Goal: Task Accomplishment & Management: Manage account settings

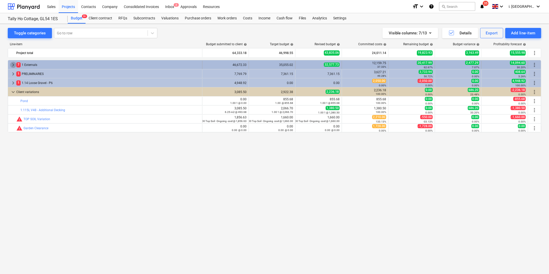
click at [16, 63] on span "keyboard_arrow_right" at bounding box center [13, 65] width 6 height 6
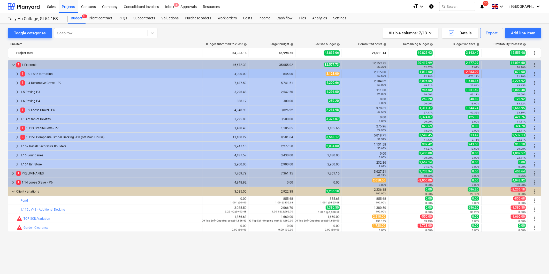
click at [18, 74] on span "keyboard_arrow_right" at bounding box center [17, 74] width 6 height 6
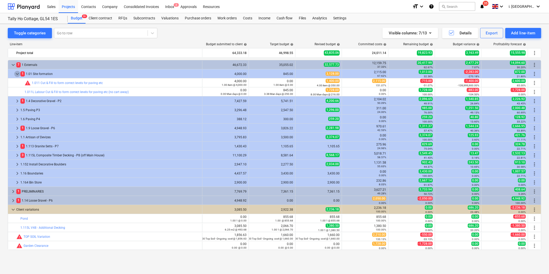
click at [18, 74] on span "keyboard_arrow_down" at bounding box center [17, 74] width 6 height 6
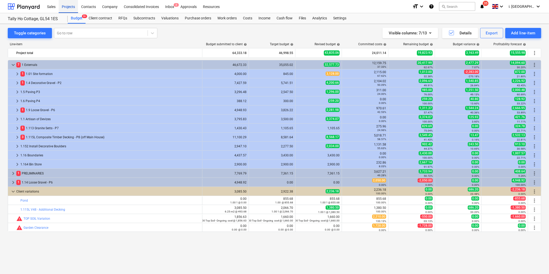
click at [70, 8] on div "Projects" at bounding box center [68, 6] width 19 height 13
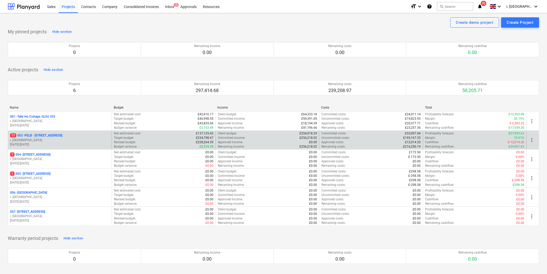
click at [38, 135] on p "17 003 - PELB - [GEOGRAPHIC_DATA], [GEOGRAPHIC_DATA], GL2 7NE" at bounding box center [36, 135] width 52 height 4
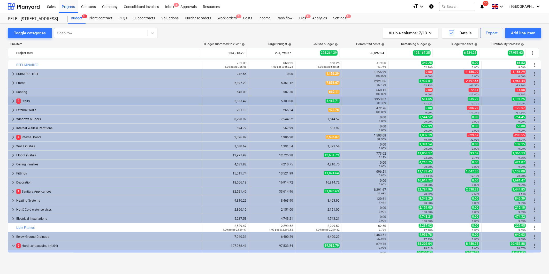
click at [12, 101] on span "keyboard_arrow_right" at bounding box center [13, 101] width 6 height 6
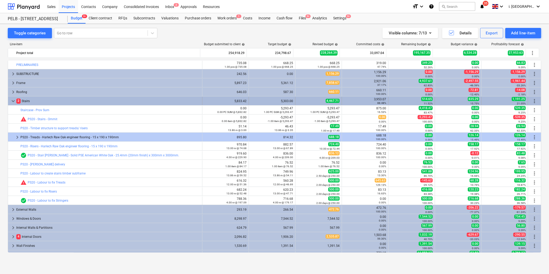
click at [12, 102] on span "keyboard_arrow_down" at bounding box center [13, 101] width 6 height 6
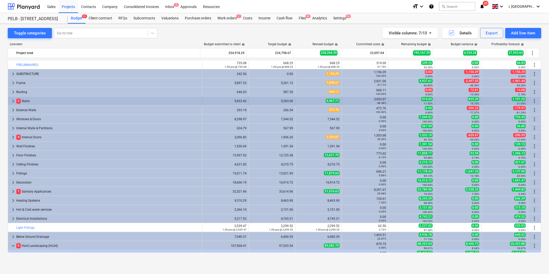
click at [13, 99] on span "keyboard_arrow_right" at bounding box center [13, 101] width 6 height 6
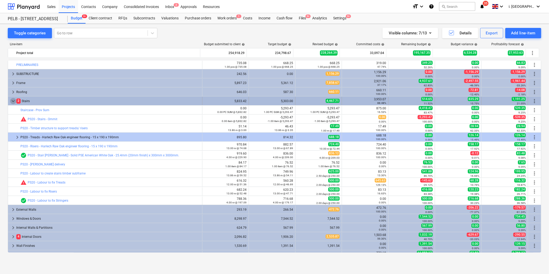
click at [10, 99] on span "keyboard_arrow_down" at bounding box center [13, 101] width 6 height 6
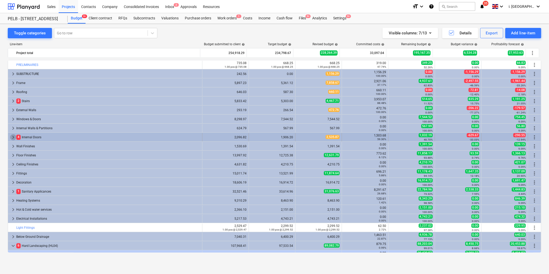
click at [11, 139] on span "keyboard_arrow_right" at bounding box center [13, 137] width 6 height 6
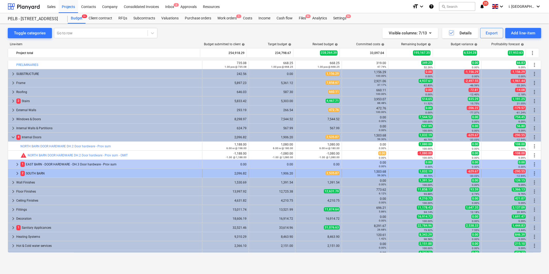
click at [18, 173] on span "keyboard_arrow_right" at bounding box center [17, 173] width 6 height 6
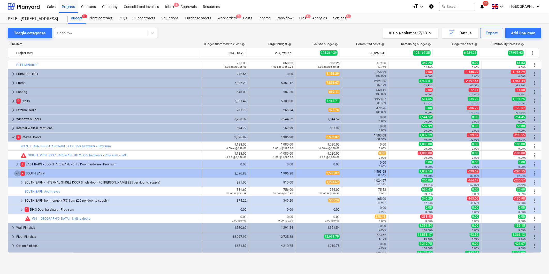
click at [19, 171] on span "keyboard_arrow_down" at bounding box center [17, 173] width 6 height 6
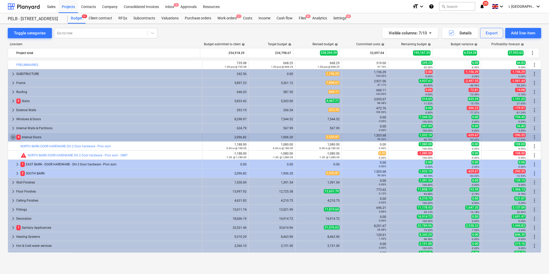
click at [12, 136] on span "keyboard_arrow_down" at bounding box center [13, 137] width 6 height 6
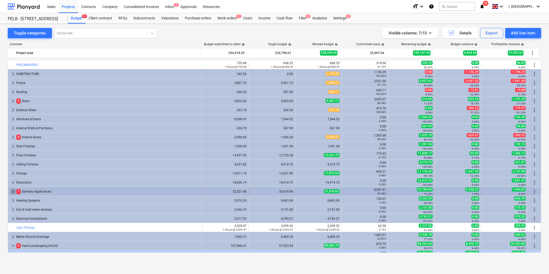
click at [12, 193] on span "keyboard_arrow_right" at bounding box center [13, 191] width 6 height 6
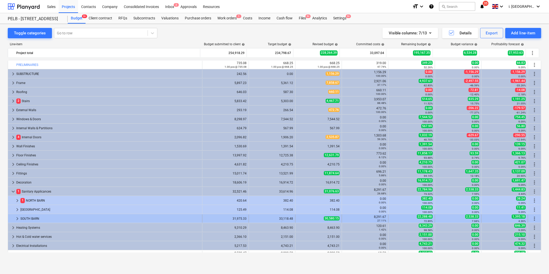
click at [17, 219] on span "keyboard_arrow_right" at bounding box center [17, 219] width 6 height 6
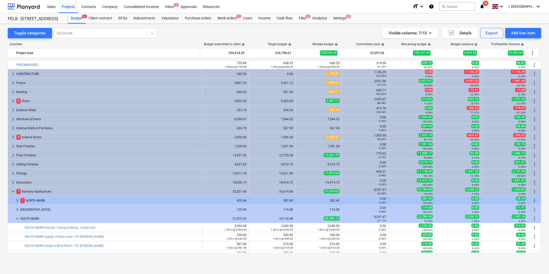
click at [14, 198] on span "keyboard_arrow_right" at bounding box center [17, 201] width 6 height 6
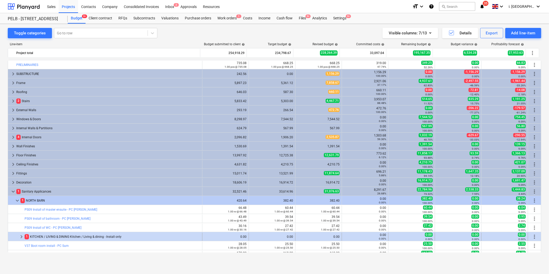
click at [18, 238] on div at bounding box center [14, 237] width 8 height 8
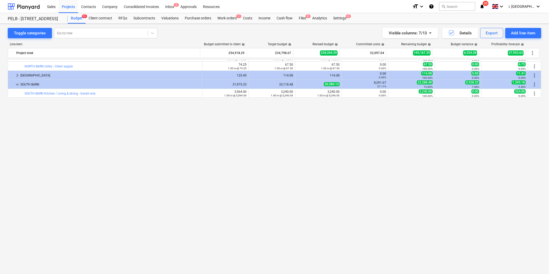
scroll to position [47, 0]
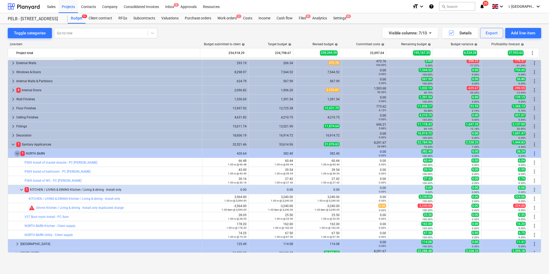
click at [16, 155] on span "keyboard_arrow_down" at bounding box center [17, 153] width 6 height 6
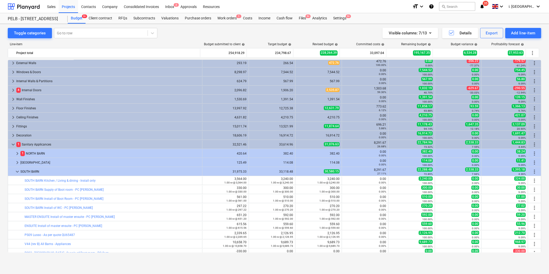
click at [16, 155] on span "keyboard_arrow_right" at bounding box center [17, 153] width 6 height 6
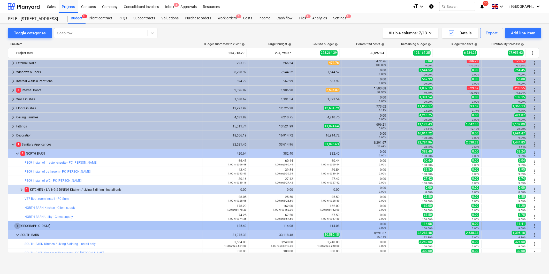
click at [16, 225] on span "keyboard_arrow_right" at bounding box center [17, 226] width 6 height 6
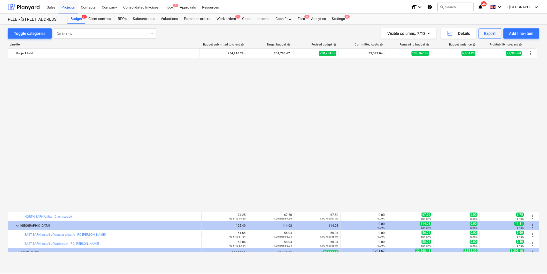
scroll to position [216, 0]
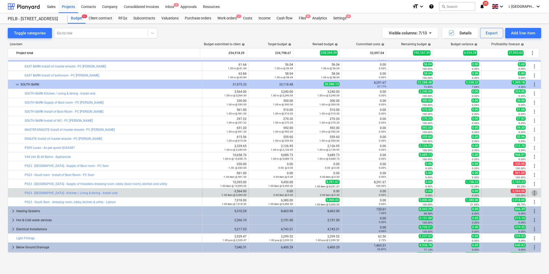
click at [532, 193] on span "more_vert" at bounding box center [535, 193] width 6 height 6
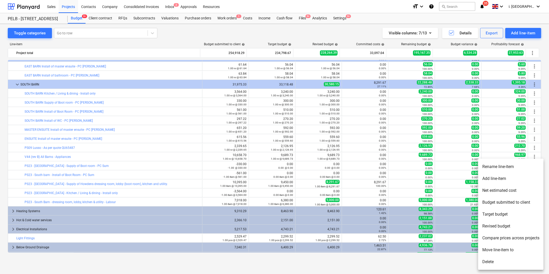
click at [498, 259] on li "Delete" at bounding box center [510, 262] width 65 height 12
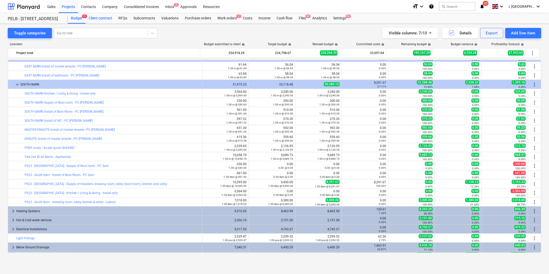
click at [104, 19] on div "Client contract" at bounding box center [101, 18] width 30 height 10
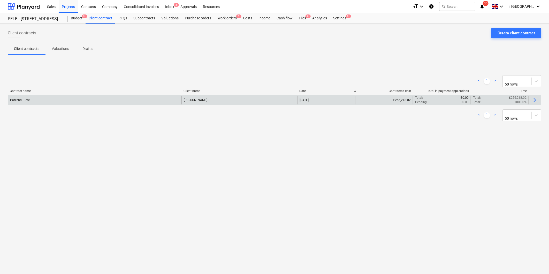
click at [67, 101] on div "Parkend - Test" at bounding box center [94, 100] width 173 height 9
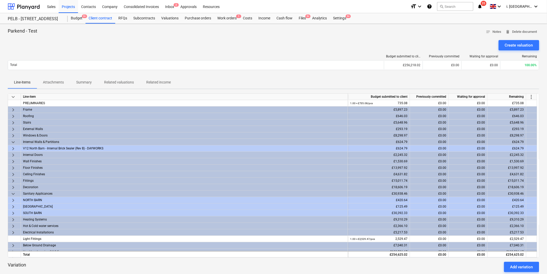
click at [12, 213] on span "keyboard_arrow_right" at bounding box center [13, 213] width 6 height 6
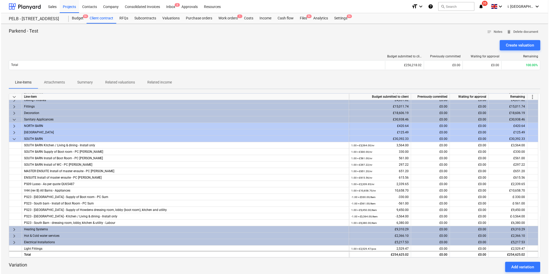
scroll to position [76, 0]
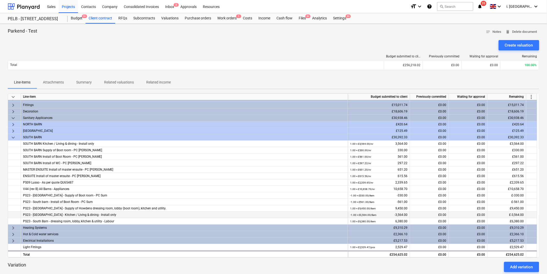
click at [99, 215] on div "PS23 - [GEOGRAPHIC_DATA] - Kitchen / Living & dining - Install only" at bounding box center [184, 215] width 323 height 6
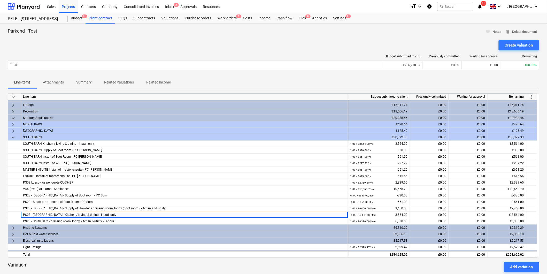
click at [531, 97] on span "more_vert" at bounding box center [532, 97] width 6 height 6
click at [72, 214] on div at bounding box center [274, 137] width 549 height 274
click at [60, 84] on p "Attachments" at bounding box center [53, 82] width 21 height 5
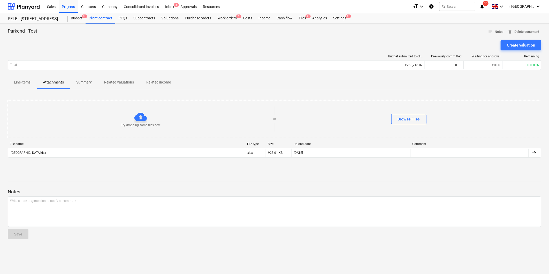
click at [84, 84] on p "Summary" at bounding box center [84, 82] width 16 height 5
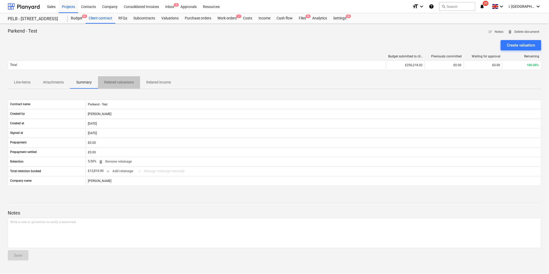
click at [110, 82] on p "Related valuations" at bounding box center [119, 82] width 30 height 5
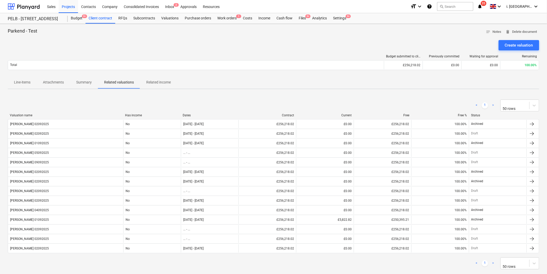
click at [151, 82] on p "Related income" at bounding box center [158, 82] width 25 height 5
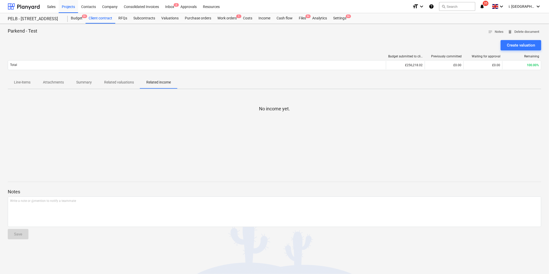
click at [25, 83] on p "Line-items" at bounding box center [22, 82] width 17 height 5
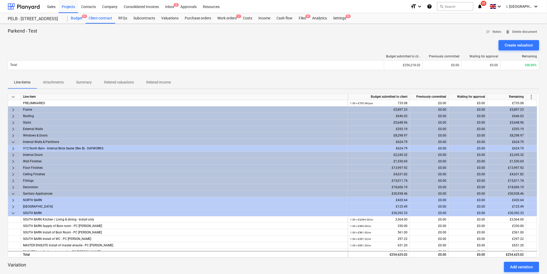
click at [73, 21] on div "Budget 9+" at bounding box center [77, 18] width 18 height 10
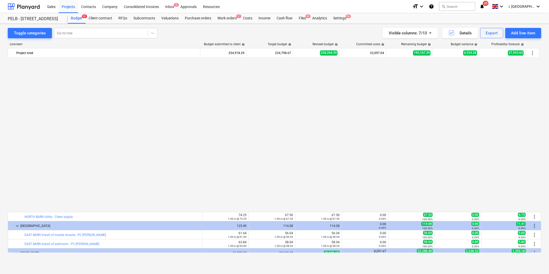
scroll to position [216, 0]
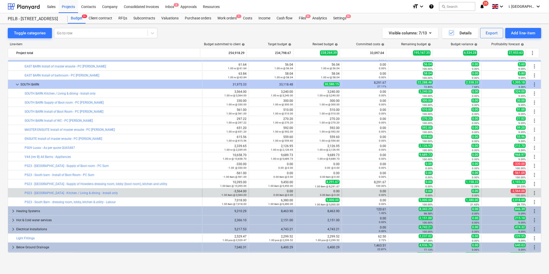
click at [532, 193] on span "more_vert" at bounding box center [535, 193] width 6 height 6
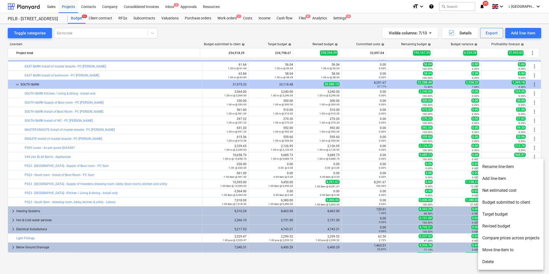
click at [503, 166] on li "Rename line-item" at bounding box center [510, 167] width 65 height 12
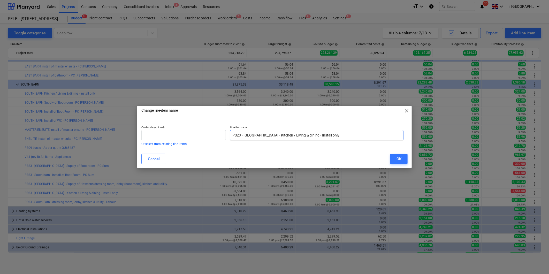
click at [256, 137] on input "PS23 - [GEOGRAPHIC_DATA] - Kitchen / Living & dining - Install only" at bounding box center [316, 135] width 173 height 10
click at [248, 135] on input "PS23 - [GEOGRAPHIC_DATA] - Kitchen / Living & dining - Install only" at bounding box center [316, 135] width 173 height 10
drag, startPoint x: 261, startPoint y: 133, endPoint x: 222, endPoint y: 134, distance: 39.3
click at [222, 134] on div "Cost code (optional) Or select from existing line-items Line-item name PS23 - […" at bounding box center [272, 136] width 266 height 24
type input "Noth Barn - Kitchen / Living & dining - Install only"
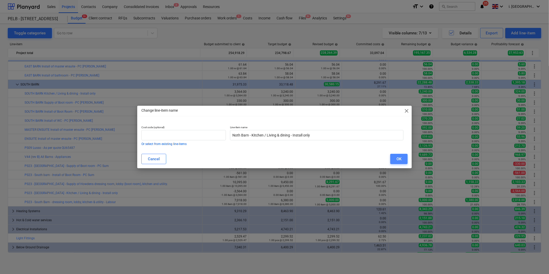
click at [399, 160] on div "OK" at bounding box center [399, 159] width 5 height 7
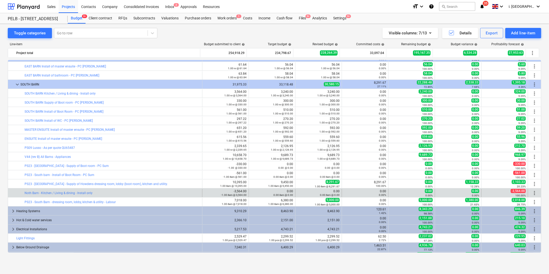
click at [534, 192] on span "more_vert" at bounding box center [535, 193] width 6 height 6
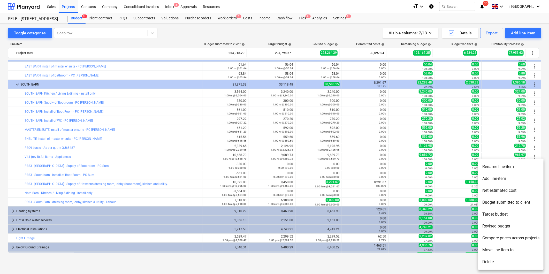
click at [500, 249] on li "Move line-item to" at bounding box center [510, 250] width 65 height 12
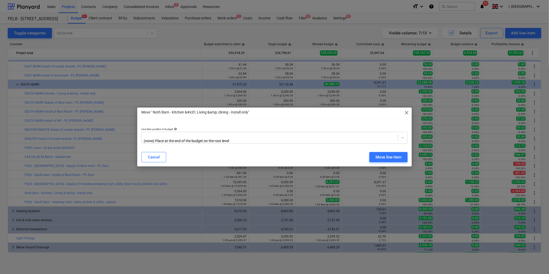
click at [408, 111] on span "close" at bounding box center [407, 113] width 6 height 6
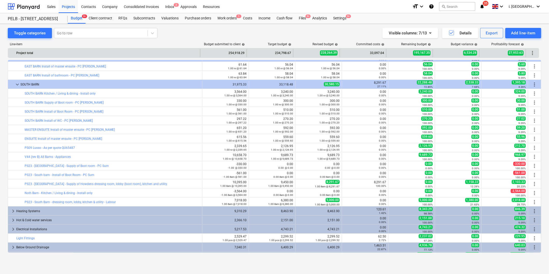
click at [530, 51] on span "more_vert" at bounding box center [532, 53] width 6 height 6
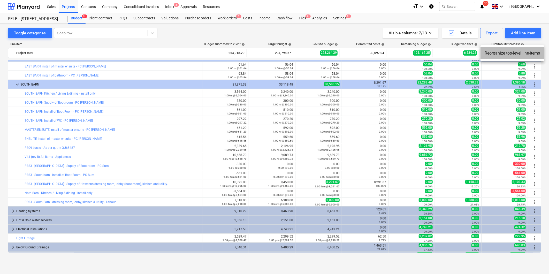
click at [525, 55] on li "Reorganize top-level line-items" at bounding box center [513, 53] width 64 height 12
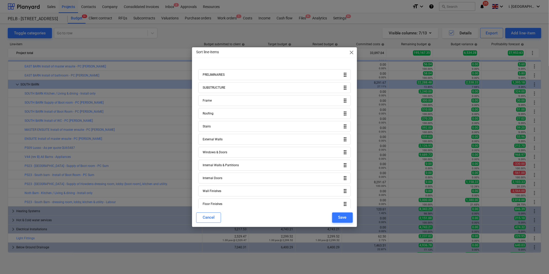
click at [349, 53] on span "close" at bounding box center [352, 52] width 6 height 6
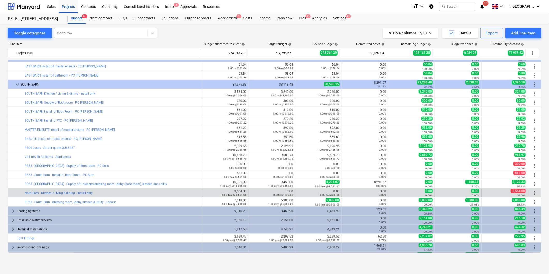
click at [534, 192] on span "more_vert" at bounding box center [535, 193] width 6 height 6
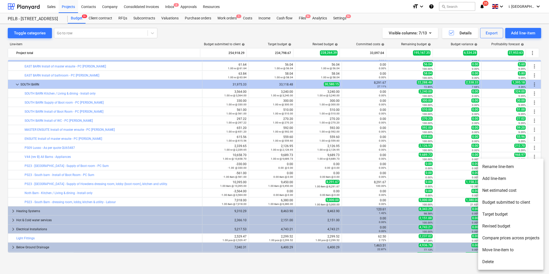
click at [505, 247] on li "Move line-item to" at bounding box center [510, 250] width 65 height 12
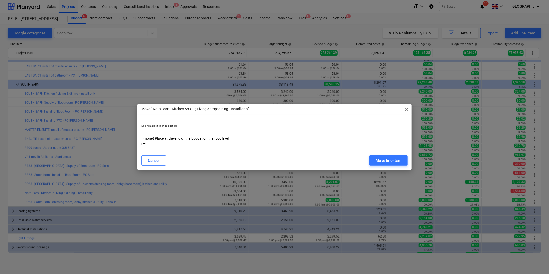
click at [249, 136] on div at bounding box center [274, 133] width 261 height 6
click at [395, 158] on div "Move line-item" at bounding box center [389, 160] width 26 height 7
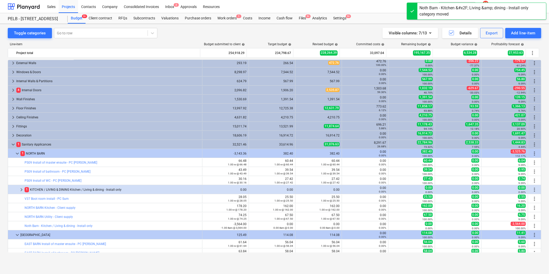
scroll to position [0, 0]
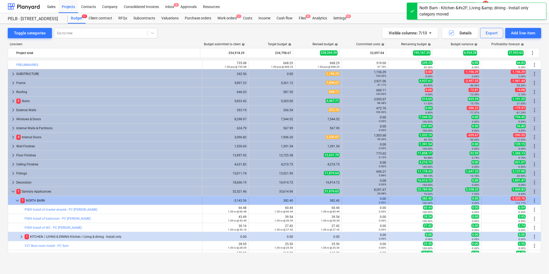
click at [17, 197] on div "keyboard_arrow_down" at bounding box center [17, 200] width 6 height 8
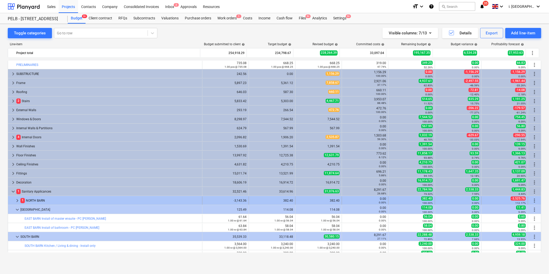
click at [14, 200] on span "keyboard_arrow_right" at bounding box center [17, 201] width 6 height 6
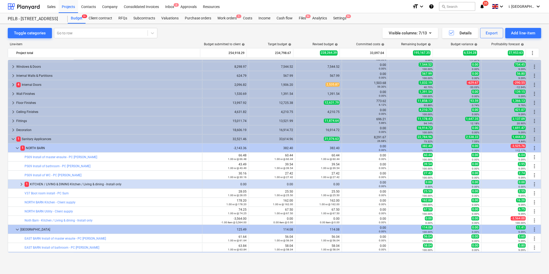
scroll to position [55, 0]
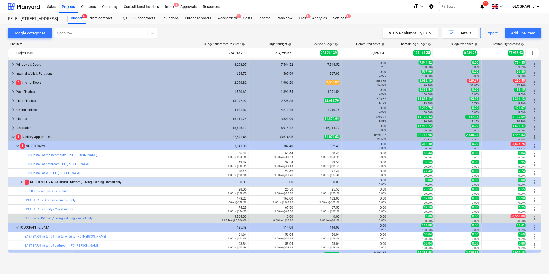
click at [534, 218] on span "more_vert" at bounding box center [535, 218] width 6 height 6
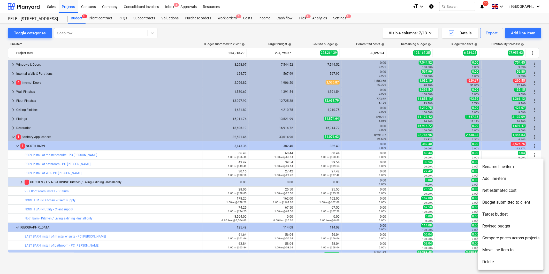
click at [535, 145] on div at bounding box center [274, 137] width 549 height 274
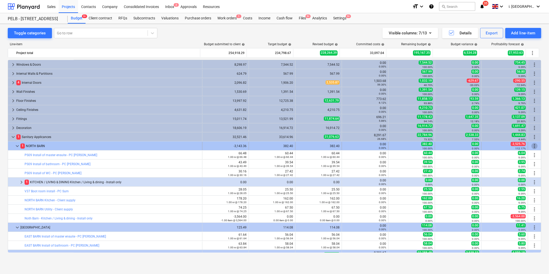
click at [532, 145] on span "more_vert" at bounding box center [535, 146] width 6 height 6
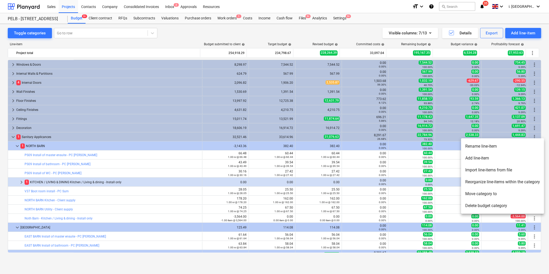
click at [510, 182] on li "Reorganize line-items within the category" at bounding box center [502, 182] width 83 height 12
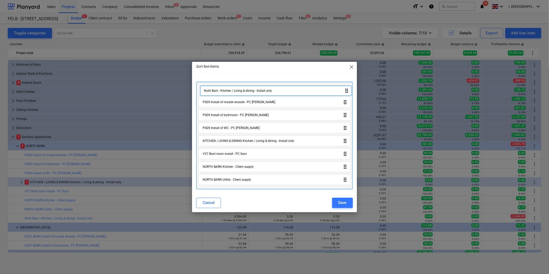
drag, startPoint x: 239, startPoint y: 182, endPoint x: 240, endPoint y: 91, distance: 91.5
click at [240, 91] on div "PS09 Install of master ensuite - PC Sum drag_indicator PS09 Install of bathroom…" at bounding box center [274, 136] width 156 height 108
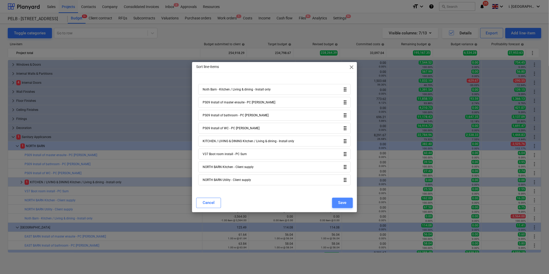
click at [342, 205] on div "Save" at bounding box center [342, 202] width 8 height 7
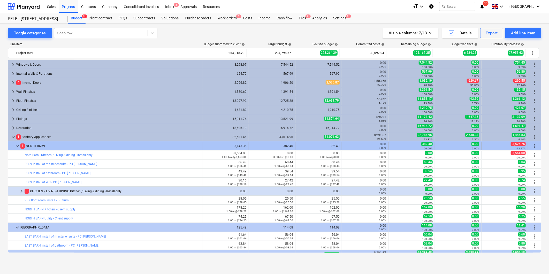
click at [534, 147] on span "more_vert" at bounding box center [535, 146] width 6 height 6
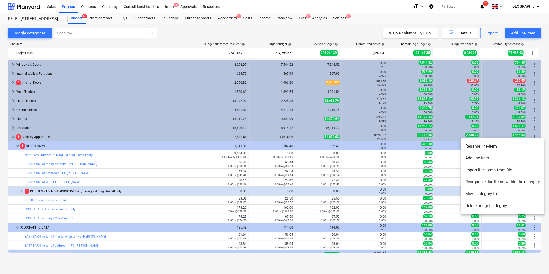
click at [482, 158] on li "Add line-item" at bounding box center [502, 158] width 83 height 12
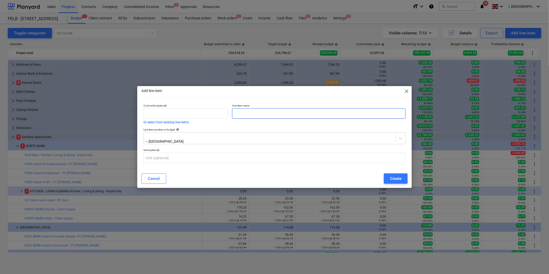
click at [262, 118] on input "text" at bounding box center [318, 113] width 173 height 10
paste input "Kitchen / Living & dining - Install only"
type input "Kitchen / Living & dining - Install only"
click at [391, 177] on div "Create" at bounding box center [395, 178] width 11 height 7
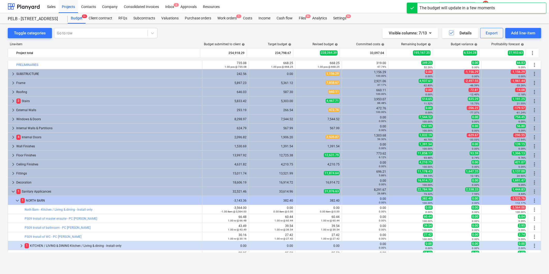
scroll to position [55, 0]
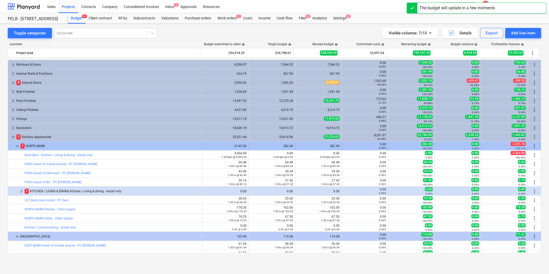
click at [533, 144] on span "more_vert" at bounding box center [535, 146] width 6 height 6
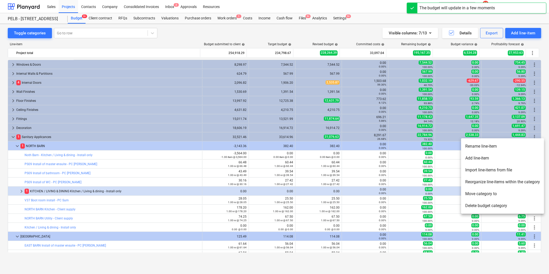
click at [484, 194] on li "Move category to" at bounding box center [502, 194] width 83 height 12
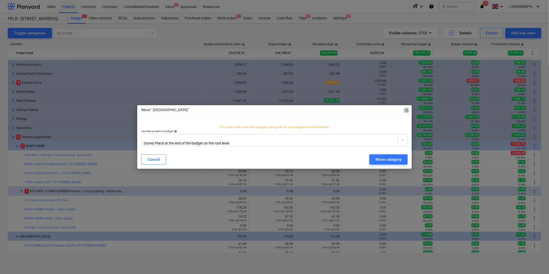
click at [406, 110] on span "close" at bounding box center [407, 110] width 6 height 6
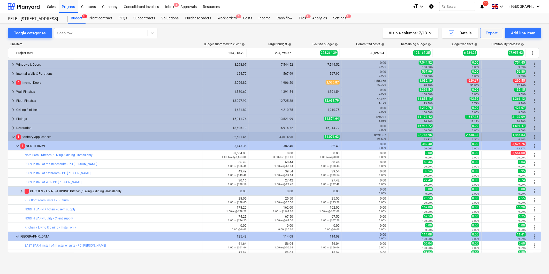
click at [532, 138] on span "more_vert" at bounding box center [535, 137] width 6 height 6
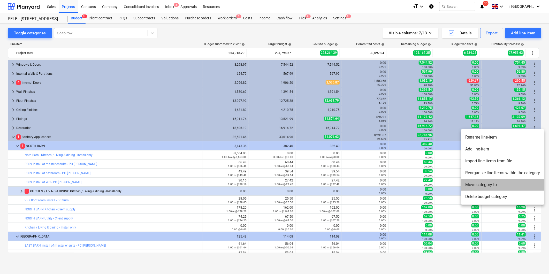
click at [504, 185] on li "Move category to" at bounding box center [502, 185] width 83 height 12
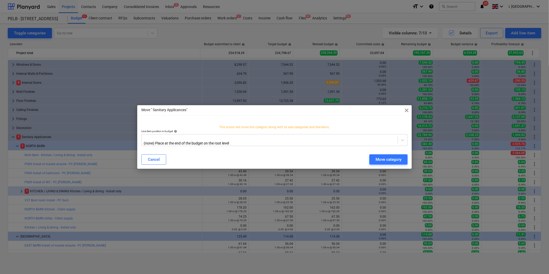
click at [408, 110] on span "close" at bounding box center [407, 110] width 6 height 6
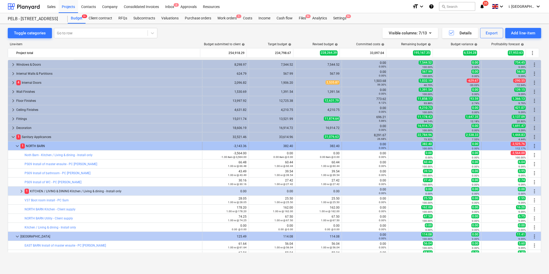
click at [532, 145] on span "more_vert" at bounding box center [535, 146] width 6 height 6
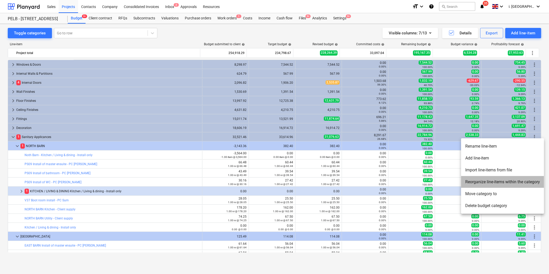
click at [502, 180] on li "Reorganize line-items within the category" at bounding box center [502, 182] width 83 height 12
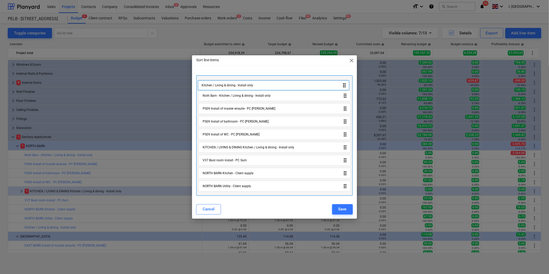
drag, startPoint x: 254, startPoint y: 188, endPoint x: 253, endPoint y: 83, distance: 104.7
click at [253, 83] on div "Noth Barn - Kitchen / Living & dining - Install only drag_indicator PS09 Instal…" at bounding box center [274, 135] width 156 height 120
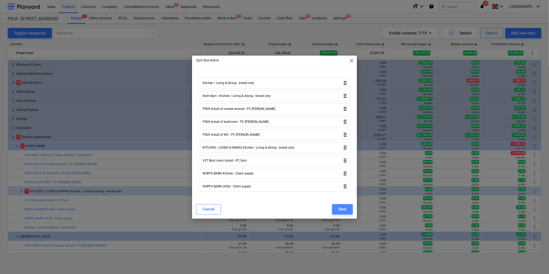
click at [345, 208] on div "Save" at bounding box center [342, 209] width 8 height 7
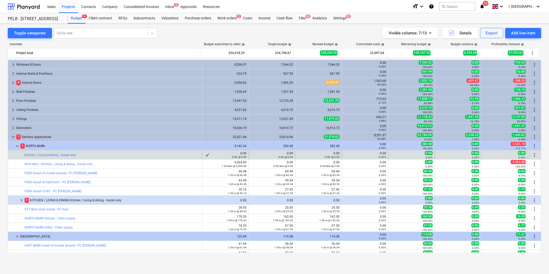
click at [206, 153] on button "edit" at bounding box center [208, 155] width 6 height 6
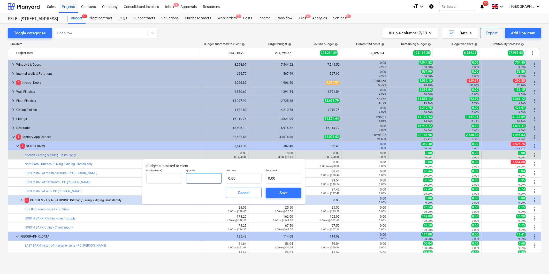
click at [191, 180] on input "text" at bounding box center [204, 178] width 36 height 10
click at [241, 194] on div "Cancel" at bounding box center [244, 193] width 12 height 7
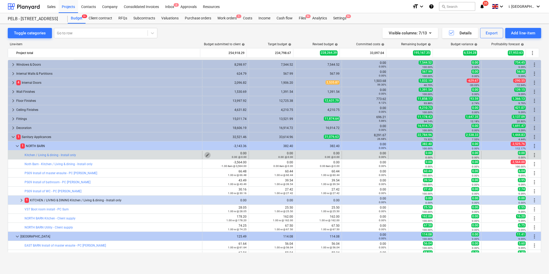
click at [205, 155] on button "edit" at bounding box center [208, 155] width 6 height 6
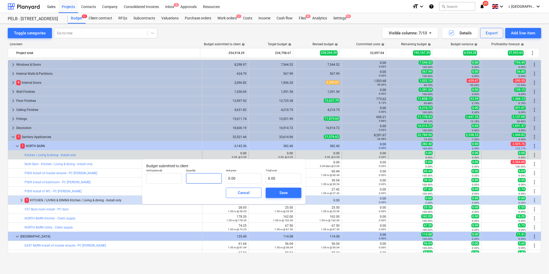
click at [198, 178] on input "text" at bounding box center [204, 178] width 36 height 10
type input "1.00"
type input "3"
type input "3.00"
type input "35"
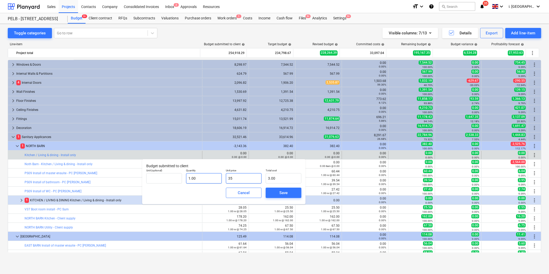
type input "35.00"
type input "356"
type input "356.00"
type input "3564"
type input "3,564.00"
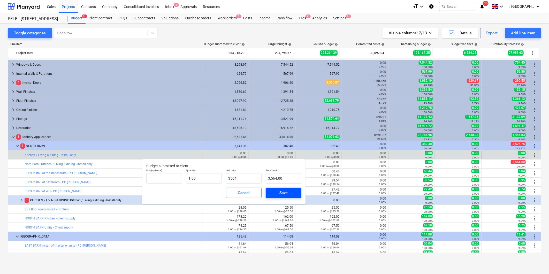
type input "3,564.00"
click at [287, 192] on div "Save" at bounding box center [283, 193] width 8 height 7
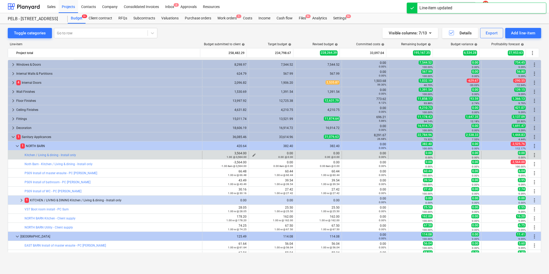
click at [254, 154] on span "edit" at bounding box center [254, 155] width 4 height 4
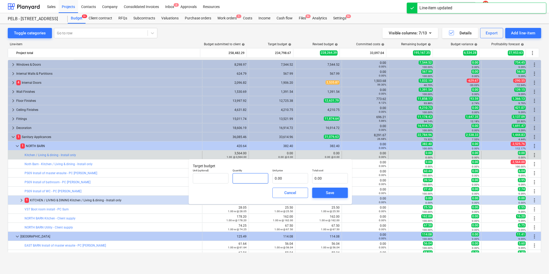
click at [251, 177] on input "text" at bounding box center [251, 178] width 36 height 10
type input "1.00"
type input "3"
type input "3.00"
type input "32"
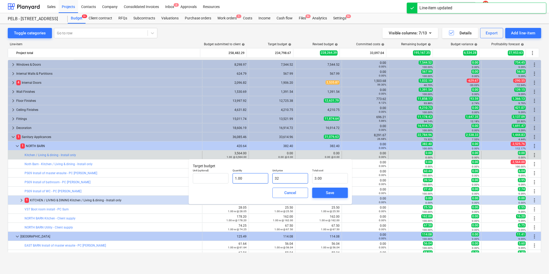
type input "32.00"
type input "324"
type input "324.00"
type input "3240"
type input "3,240.00"
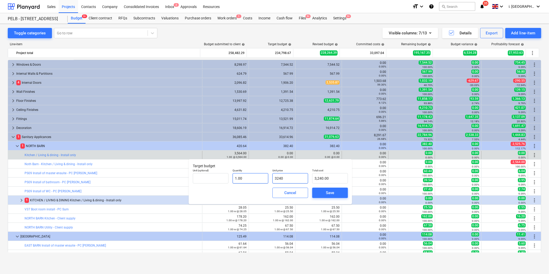
type input "32400"
type input "32,400.00"
type input "3240"
type input "3,240.00"
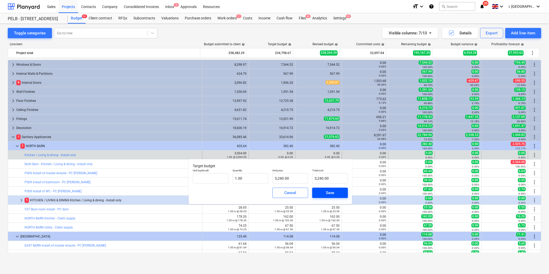
click at [317, 193] on button "Save" at bounding box center [330, 193] width 36 height 10
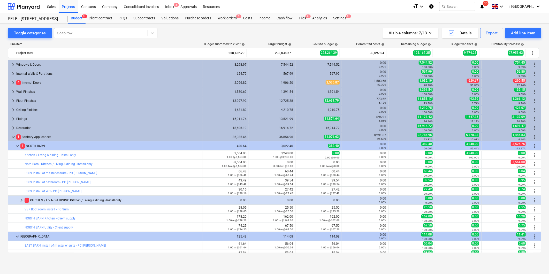
type input "1.00"
type input "3,240.00"
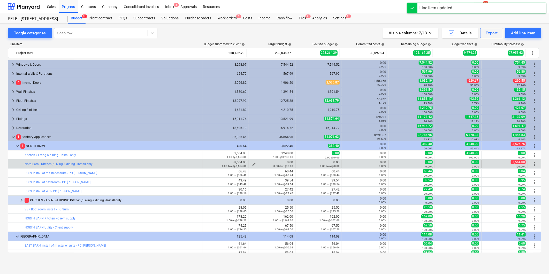
click at [251, 165] on div "0.00 item @ 0.00" at bounding box center [272, 166] width 42 height 4
click at [252, 164] on span "edit" at bounding box center [254, 164] width 4 height 4
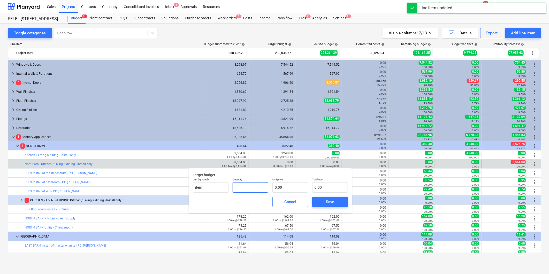
click at [245, 190] on input "text" at bounding box center [251, 187] width 36 height 10
type input "1.00"
type input "3"
type input "3.00"
type input "32"
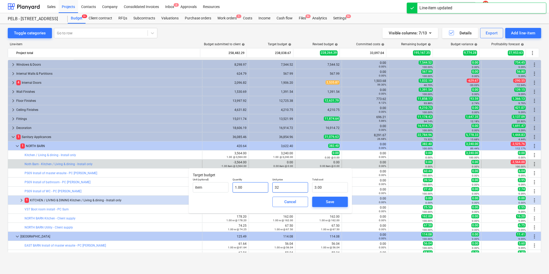
type input "32.00"
type input "324"
type input "324.00"
type input "3240"
type input "3,240.00"
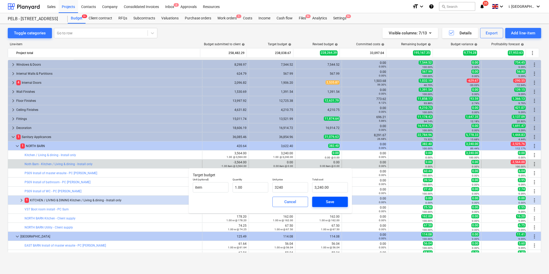
type input "3,240.00"
click at [338, 200] on span "Save" at bounding box center [330, 202] width 23 height 7
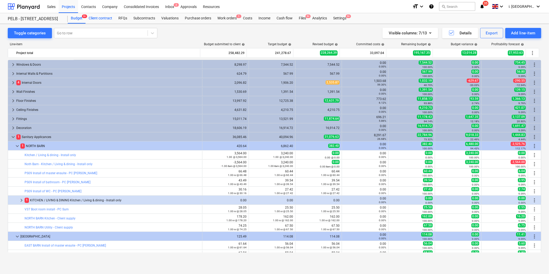
click at [101, 18] on div "Client contract" at bounding box center [101, 18] width 30 height 10
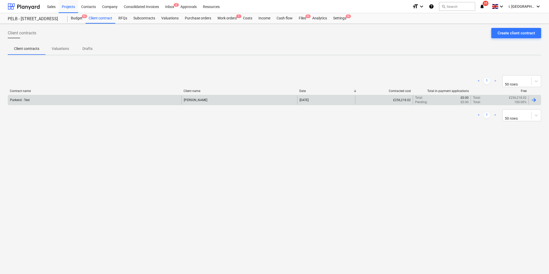
click at [69, 99] on div "Parkend - Test" at bounding box center [94, 100] width 173 height 9
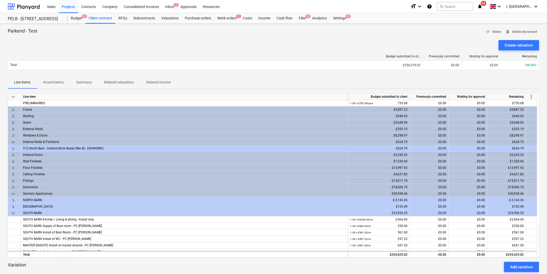
click at [531, 96] on span "more_vert" at bounding box center [532, 97] width 6 height 6
click at [520, 99] on li "Amend line items" at bounding box center [525, 97] width 40 height 12
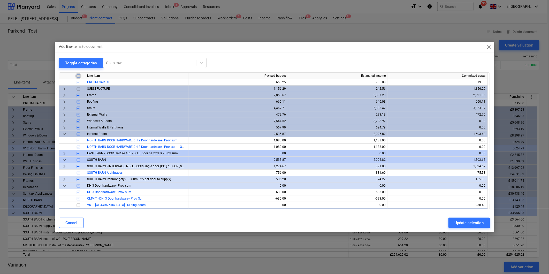
click at [78, 75] on input "checkbox" at bounding box center [78, 76] width 6 height 6
click at [63, 134] on span "keyboard_arrow_down" at bounding box center [64, 134] width 6 height 6
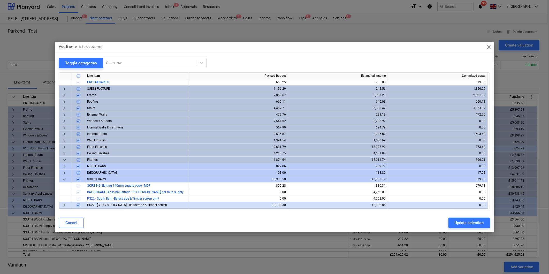
click at [64, 180] on span "keyboard_arrow_down" at bounding box center [64, 179] width 6 height 6
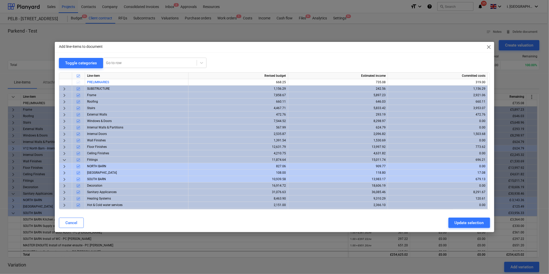
click at [65, 191] on span "keyboard_arrow_right" at bounding box center [64, 192] width 6 height 6
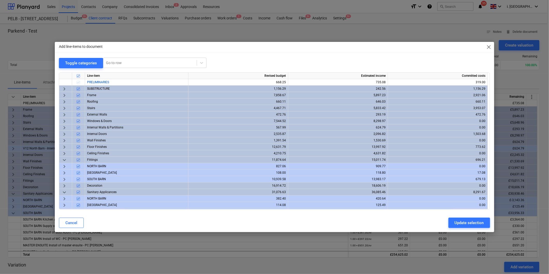
click at [77, 192] on input "checkbox" at bounding box center [78, 192] width 6 height 6
click at [78, 192] on input "checkbox" at bounding box center [78, 192] width 6 height 6
click at [476, 220] on div "Update selection" at bounding box center [469, 222] width 29 height 7
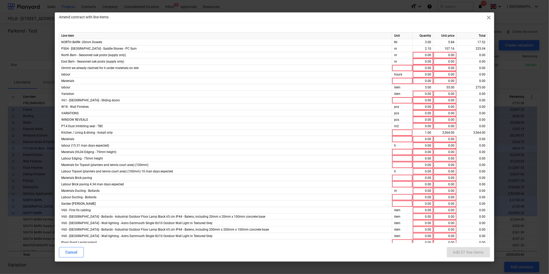
click at [486, 17] on span "close" at bounding box center [489, 17] width 6 height 6
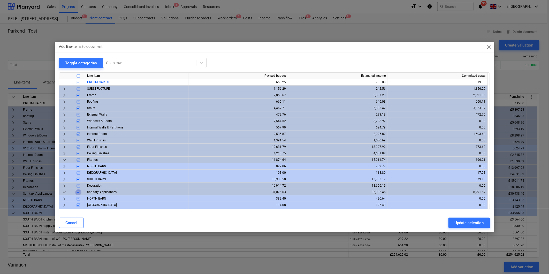
click at [78, 192] on input "checkbox" at bounding box center [78, 192] width 6 height 6
click at [452, 221] on button "Update selection" at bounding box center [470, 223] width 42 height 10
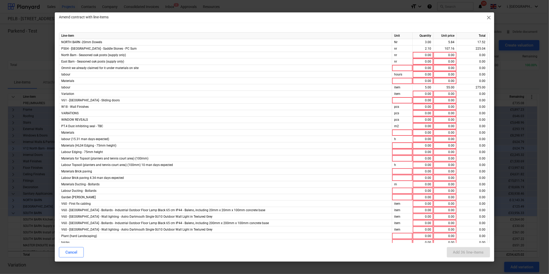
click at [487, 19] on span "close" at bounding box center [489, 17] width 6 height 6
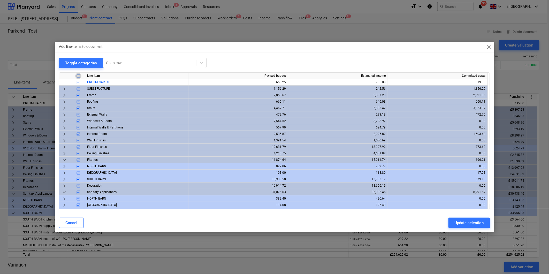
click at [78, 77] on input "checkbox" at bounding box center [78, 76] width 6 height 6
click at [79, 75] on input "checkbox" at bounding box center [78, 76] width 6 height 6
checkbox input "false"
click at [79, 88] on input "checkbox" at bounding box center [78, 89] width 6 height 6
click at [79, 87] on input "checkbox" at bounding box center [78, 89] width 6 height 6
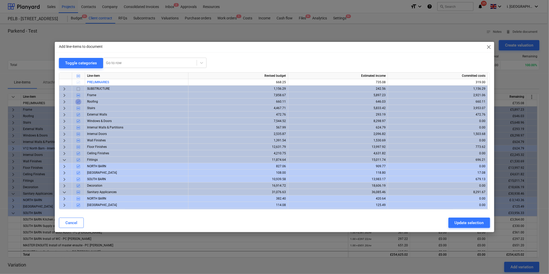
click at [79, 101] on input "checkbox" at bounding box center [78, 102] width 6 height 6
click at [79, 100] on input "checkbox" at bounding box center [78, 102] width 6 height 6
click at [78, 100] on input "checkbox" at bounding box center [78, 102] width 6 height 6
click at [78, 95] on input "checkbox" at bounding box center [78, 95] width 6 height 6
click at [79, 95] on input "checkbox" at bounding box center [78, 95] width 6 height 6
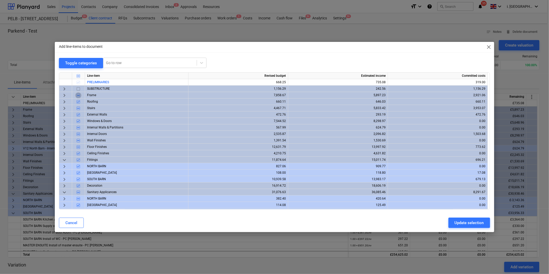
click at [78, 94] on input "checkbox" at bounding box center [78, 95] width 6 height 6
click at [79, 93] on input "checkbox" at bounding box center [78, 95] width 6 height 6
click at [78, 101] on input "checkbox" at bounding box center [78, 102] width 6 height 6
click at [78, 100] on input "checkbox" at bounding box center [78, 102] width 6 height 6
click at [79, 102] on input "checkbox" at bounding box center [78, 102] width 6 height 6
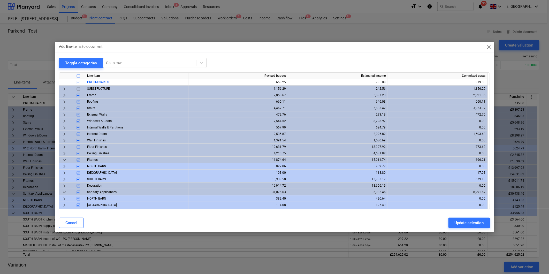
click at [79, 102] on input "checkbox" at bounding box center [78, 102] width 6 height 6
click at [79, 95] on input "checkbox" at bounding box center [78, 95] width 6 height 6
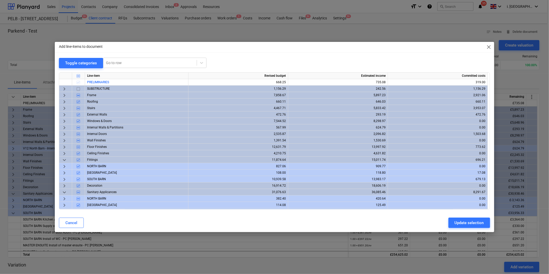
click at [66, 192] on span "keyboard_arrow_down" at bounding box center [64, 192] width 6 height 6
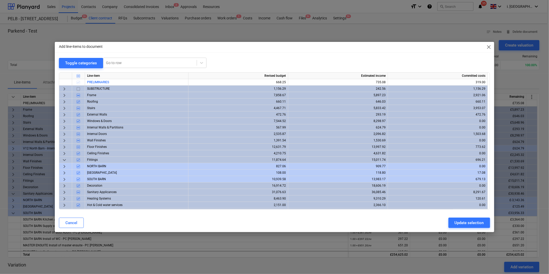
click at [65, 192] on span "keyboard_arrow_right" at bounding box center [64, 192] width 6 height 6
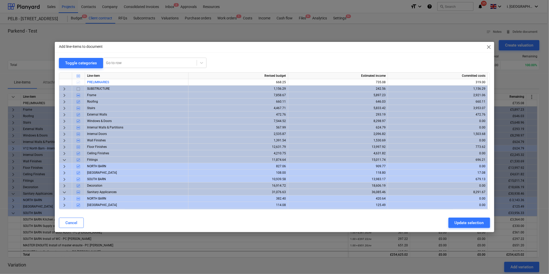
click at [65, 198] on span "keyboard_arrow_right" at bounding box center [64, 199] width 6 height 6
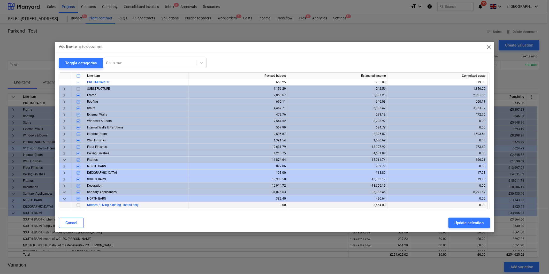
click at [77, 203] on input "checkbox" at bounding box center [78, 205] width 6 height 6
click at [476, 223] on div "Update selection" at bounding box center [469, 222] width 29 height 7
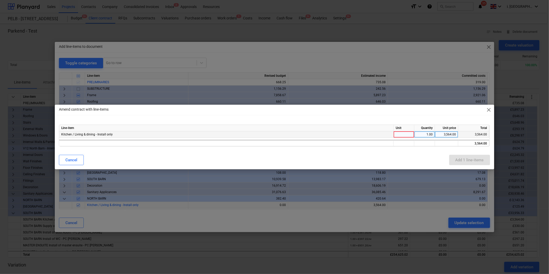
click at [415, 136] on div "1.00" at bounding box center [424, 134] width 21 height 6
click at [407, 133] on div at bounding box center [404, 134] width 21 height 6
type input "item"
click at [453, 160] on button "Add 1 line-items" at bounding box center [469, 160] width 41 height 10
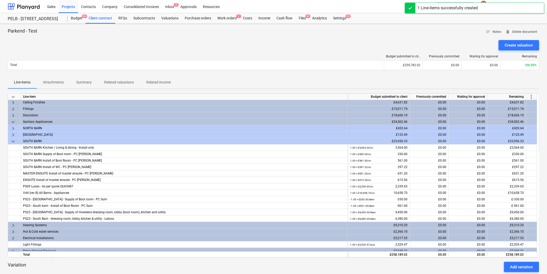
scroll to position [74, 0]
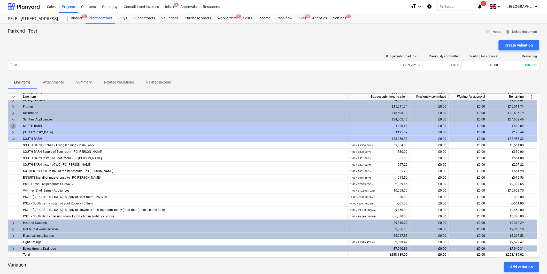
click at [14, 125] on span "keyboard_arrow_right" at bounding box center [13, 126] width 6 height 6
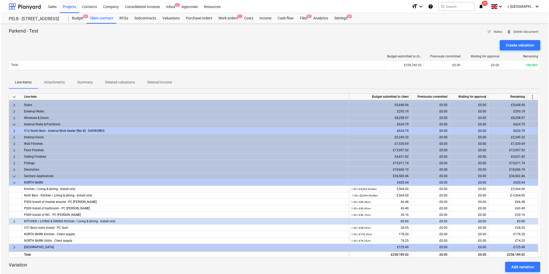
scroll to position [0, 0]
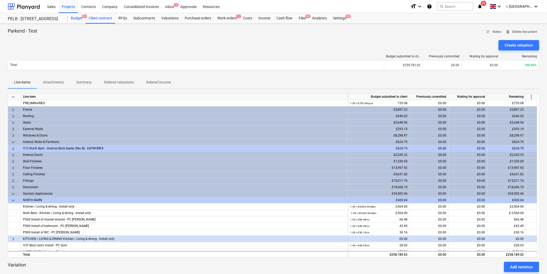
click at [81, 17] on div "Budget 9+" at bounding box center [77, 18] width 18 height 10
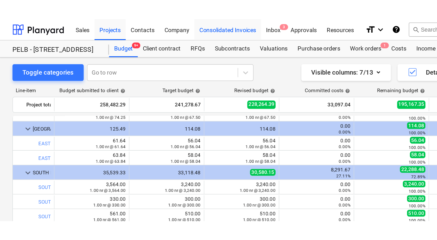
scroll to position [223, 0]
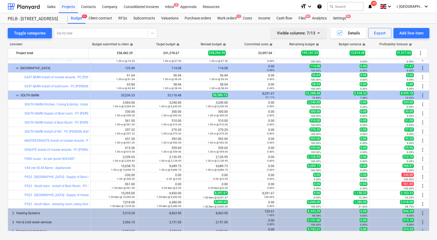
click at [295, 33] on div "Visible columns : 7/13" at bounding box center [298, 33] width 43 height 7
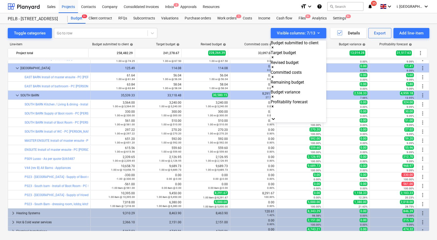
click at [334, 46] on div at bounding box center [218, 120] width 437 height 240
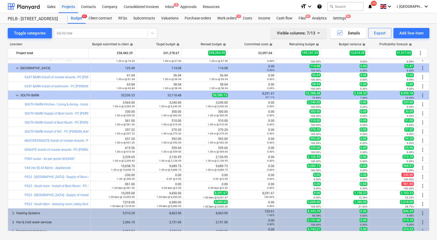
click at [309, 36] on div "Visible columns : 7/13" at bounding box center [298, 33] width 43 height 7
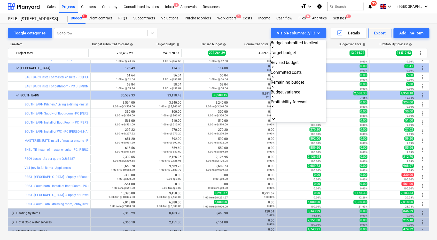
click at [274, 86] on icon "Remove Remaining budget" at bounding box center [273, 87] width 2 height 2
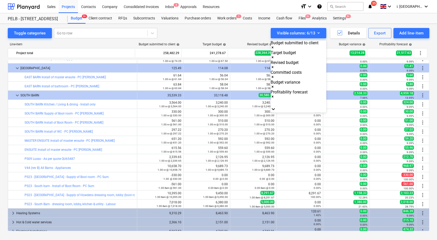
click at [337, 45] on div at bounding box center [218, 120] width 437 height 240
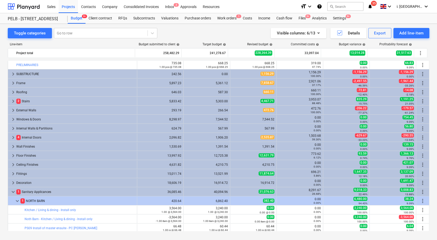
scroll to position [0, 0]
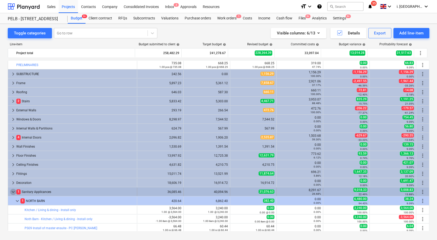
click at [12, 193] on span "keyboard_arrow_down" at bounding box center [13, 191] width 6 height 6
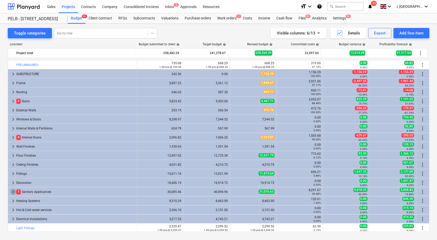
click at [12, 193] on span "keyboard_arrow_right" at bounding box center [13, 191] width 6 height 6
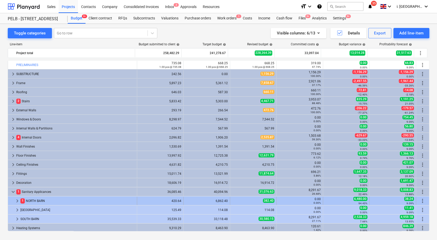
click at [16, 202] on span "keyboard_arrow_right" at bounding box center [17, 201] width 6 height 6
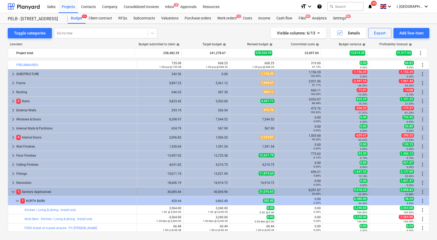
click at [14, 192] on span "keyboard_arrow_down" at bounding box center [13, 191] width 6 height 6
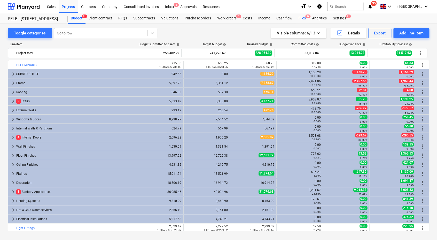
click at [299, 18] on div "Files 9+" at bounding box center [302, 18] width 13 height 10
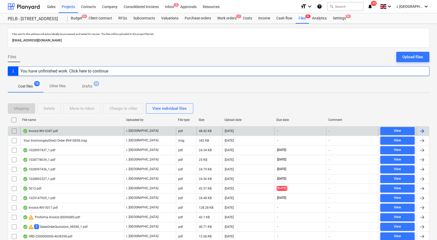
click at [47, 131] on div "Invoice INV-0347.pdf" at bounding box center [40, 131] width 35 height 4
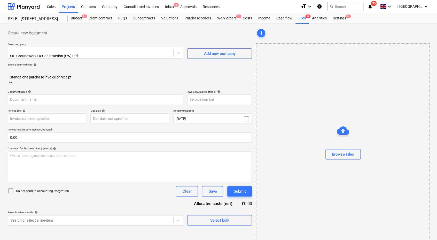
type input "INV-0347"
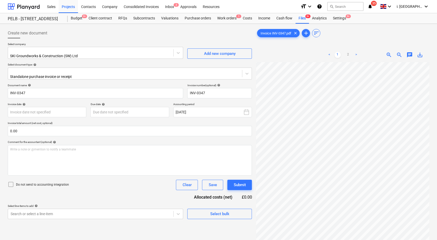
scroll to position [97, 0]
click at [422, 55] on span "save_alt" at bounding box center [420, 55] width 6 height 6
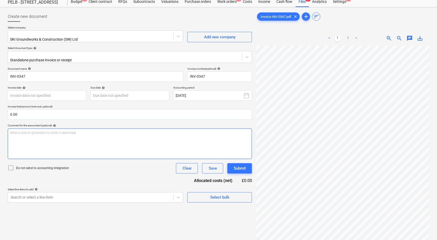
scroll to position [0, 0]
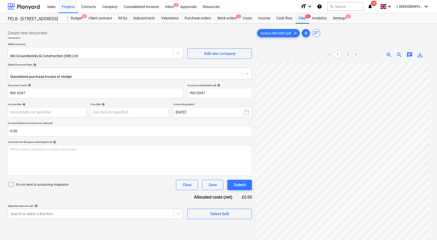
click at [301, 18] on div "Files 9+" at bounding box center [302, 18] width 13 height 10
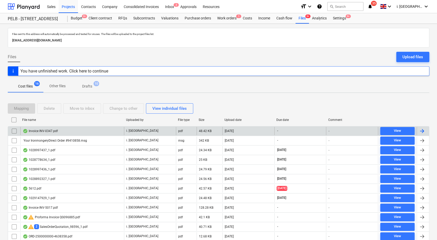
click at [12, 130] on input "checkbox" at bounding box center [14, 131] width 8 height 8
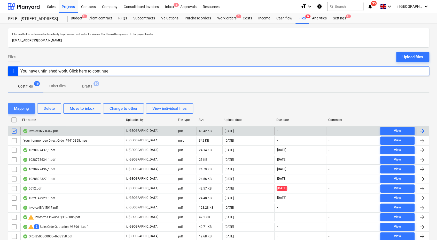
click at [24, 109] on div "Mapping" at bounding box center [21, 108] width 15 height 7
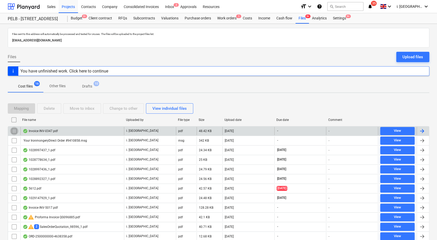
click at [13, 131] on input "checkbox" at bounding box center [14, 131] width 8 height 8
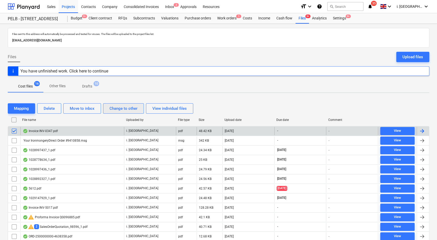
click at [116, 107] on div "Change to other" at bounding box center [124, 108] width 28 height 7
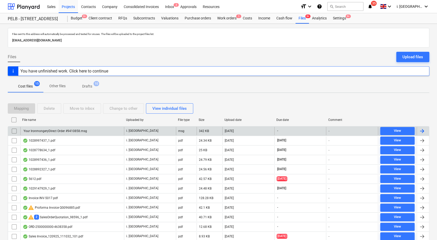
click at [185, 75] on div "You have unfinished work. Click here to continue" at bounding box center [219, 71] width 422 height 10
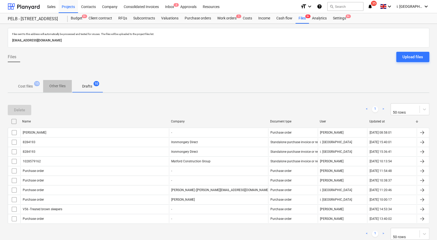
click at [52, 84] on p "Other files" at bounding box center [57, 85] width 16 height 5
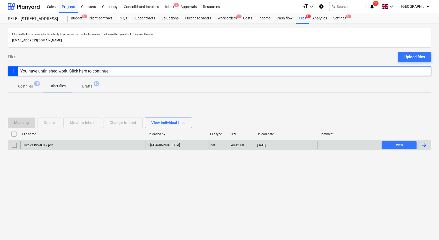
click at [14, 146] on input "checkbox" at bounding box center [14, 145] width 8 height 8
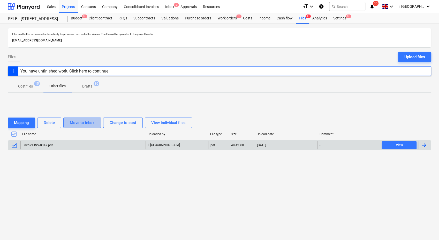
click at [79, 124] on div "Move to inbox" at bounding box center [82, 122] width 25 height 7
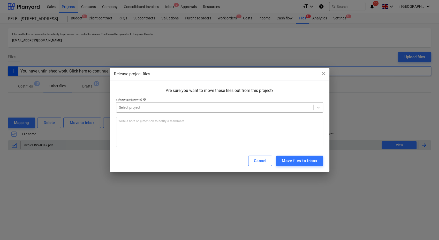
click at [235, 105] on div at bounding box center [215, 107] width 192 height 5
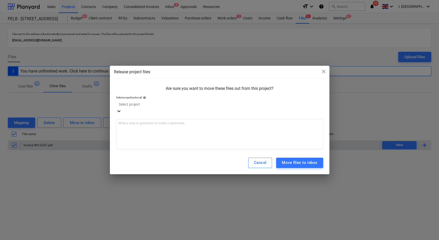
click at [225, 240] on div "Tally Ho Cottage, GL54 1ES" at bounding box center [219, 242] width 439 height 4
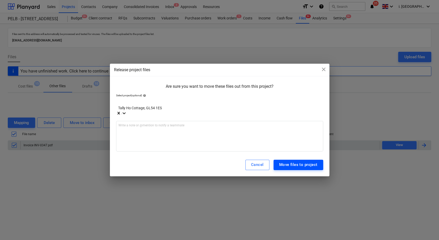
click at [298, 161] on div "Move files to project" at bounding box center [298, 164] width 38 height 7
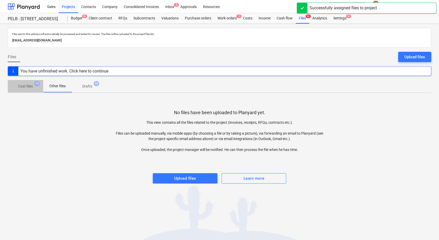
click at [31, 87] on p "Cost files" at bounding box center [25, 86] width 15 height 5
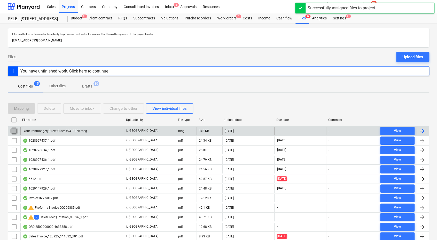
click at [14, 130] on input "checkbox" at bounding box center [14, 131] width 8 height 8
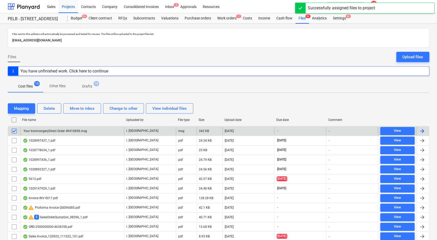
click at [44, 130] on div "Your IronmongeryDirect Order #9410858.msg" at bounding box center [55, 131] width 64 height 4
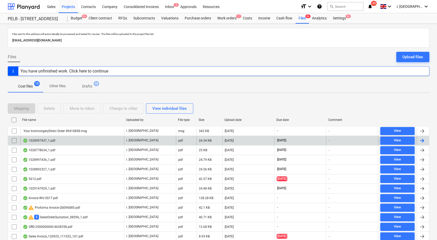
click at [46, 140] on div "1028997437_1.pdf" at bounding box center [39, 140] width 33 height 4
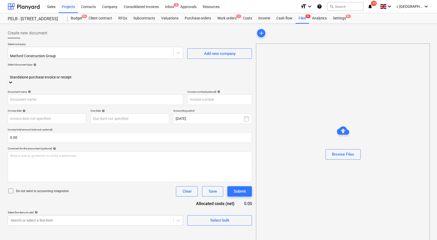
type input "1028997437"
type input "[DATE]"
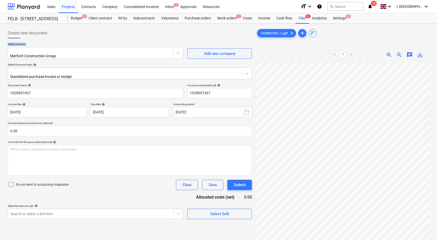
drag, startPoint x: 84, startPoint y: 47, endPoint x: -1, endPoint y: 44, distance: 85.3
click at [0, 44] on html "Sales Projects Contacts Company Consolidated Invoices Inbox 3 Approvals Resourc…" at bounding box center [218, 120] width 437 height 240
click at [300, 18] on div "Files 9+" at bounding box center [302, 18] width 13 height 10
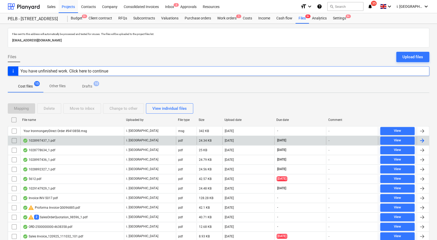
click at [12, 139] on input "checkbox" at bounding box center [14, 140] width 8 height 8
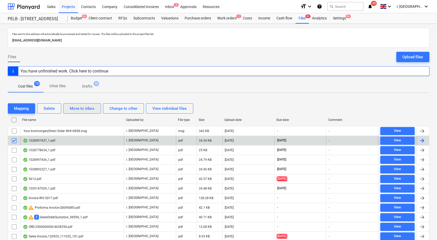
click at [81, 109] on div "Move to inbox" at bounding box center [82, 108] width 25 height 7
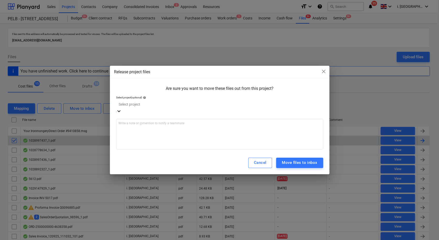
click at [139, 103] on div "Select project" at bounding box center [219, 107] width 207 height 14
click at [145, 240] on div "Tally Ho Cottage, GL54 1ES" at bounding box center [218, 242] width 437 height 4
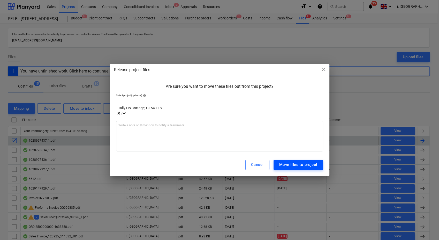
click at [302, 162] on div "Move files to project" at bounding box center [298, 164] width 38 height 7
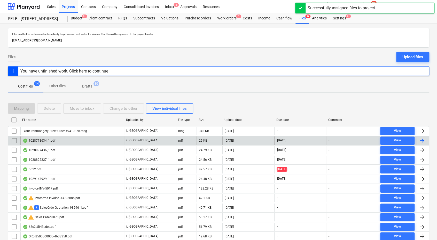
click at [47, 140] on div "1028778634_1.pdf" at bounding box center [39, 140] width 33 height 4
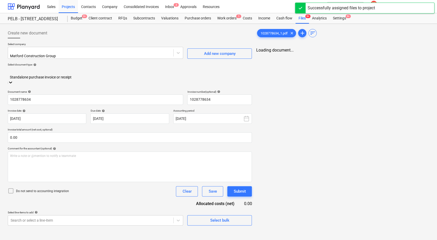
type input "1028778634"
type input "[DATE]"
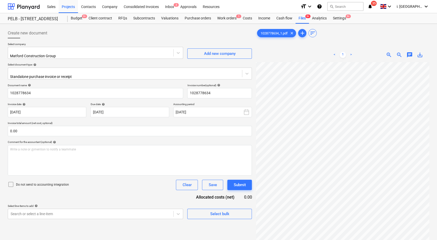
scroll to position [9, 8]
click at [150, 211] on body "Sales Projects Contacts Company Consolidated Invoices Inbox 3 Approvals Resourc…" at bounding box center [218, 120] width 437 height 240
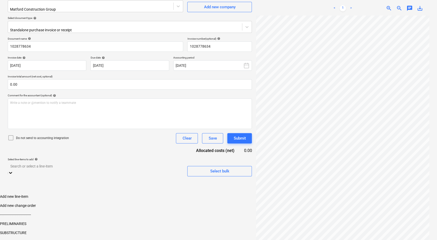
scroll to position [56, 0]
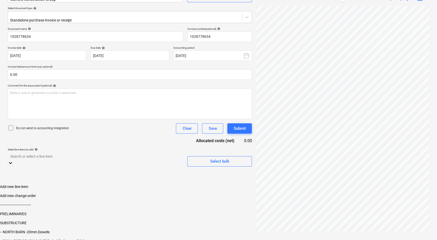
click at [131, 211] on div "PRELIMINARIES" at bounding box center [218, 213] width 437 height 4
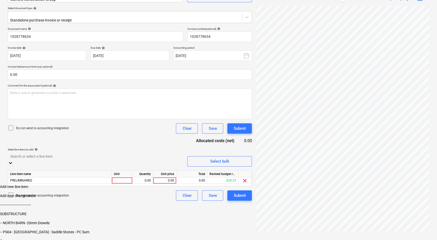
click at [216, 204] on div "Create new document Select company Matford Construction Group Add new company S…" at bounding box center [130, 100] width 248 height 263
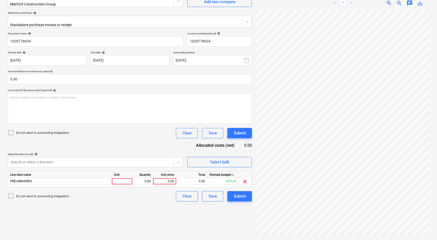
scroll to position [52, 0]
click at [126, 179] on div at bounding box center [122, 181] width 21 height 6
type input "1"
click at [139, 178] on div "0.00" at bounding box center [143, 181] width 16 height 6
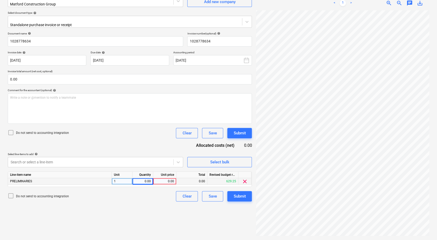
click at [226, 129] on div "Create new document Select company Matford Construction Group Add new company S…" at bounding box center [219, 105] width 426 height 263
click at [141, 178] on div "0.00" at bounding box center [143, 181] width 16 height 6
click at [141, 180] on div "0.00" at bounding box center [143, 181] width 16 height 6
type input "71.31"
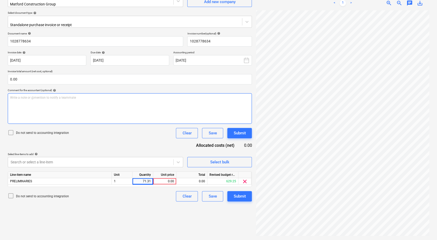
click at [126, 111] on div "Write a note or @mention to notify a teammate [PERSON_NAME]" at bounding box center [130, 108] width 244 height 31
click at [113, 97] on div "Write a note or @mention to notify a teammate [PERSON_NAME]" at bounding box center [130, 108] width 244 height 31
click at [73, 99] on div "Write a note or @mention to notify a teammate [PERSON_NAME]" at bounding box center [130, 108] width 244 height 31
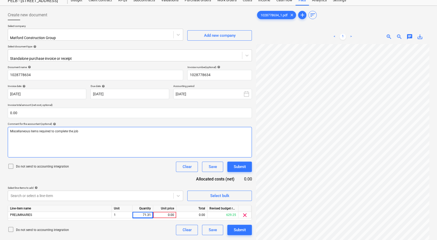
scroll to position [0, 0]
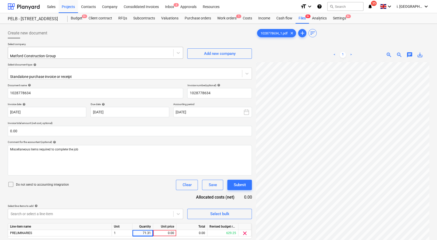
click at [72, 51] on div at bounding box center [91, 50] width 160 height 5
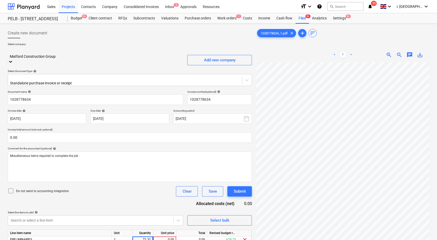
scroll to position [3954, 0]
click at [66, 52] on div at bounding box center [95, 51] width 170 height 6
drag, startPoint x: 66, startPoint y: 52, endPoint x: -1, endPoint y: 47, distance: 67.2
click at [0, 47] on html "Sales Projects Contacts Company Consolidated Invoices Inbox 3 Approvals Resourc…" at bounding box center [218, 159] width 437 height 318
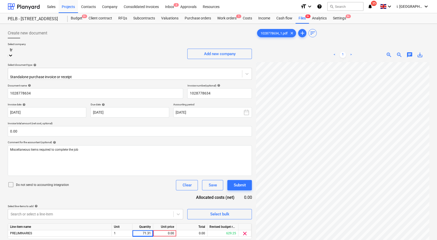
type input "tra"
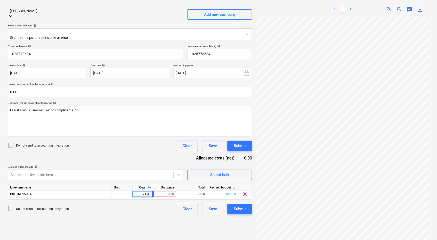
scroll to position [52, 0]
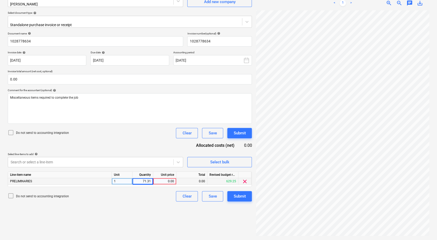
click at [168, 178] on div "0.00" at bounding box center [164, 181] width 19 height 6
click at [138, 178] on div "71.31" at bounding box center [143, 181] width 16 height 6
type input "1"
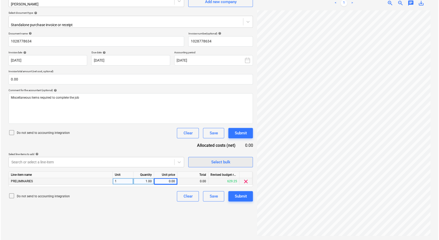
scroll to position [68, 60]
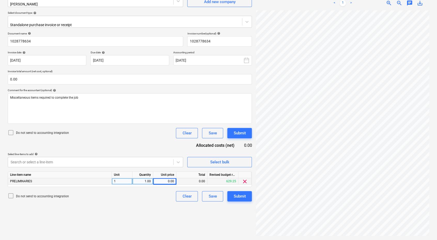
click at [166, 178] on div "0.00" at bounding box center [164, 181] width 19 height 6
type input "71.31"
click at [249, 193] on button "Submit" at bounding box center [240, 196] width 25 height 10
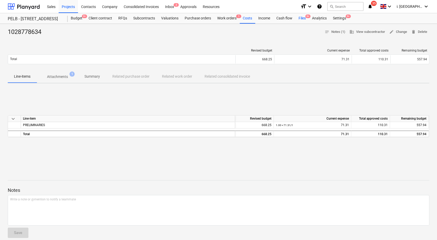
drag, startPoint x: 305, startPoint y: 17, endPoint x: 298, endPoint y: 20, distance: 8.1
click at [306, 17] on span "9+" at bounding box center [308, 16] width 5 height 4
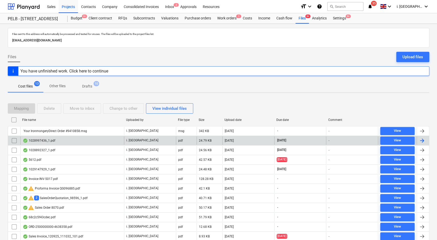
click at [39, 141] on div "1028997436_1.pdf" at bounding box center [39, 140] width 33 height 4
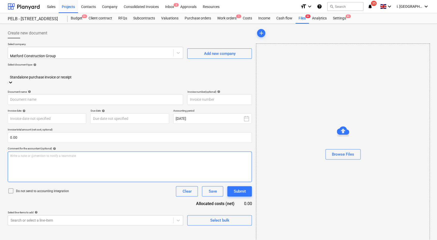
type input "1028997436"
type input "[DATE]"
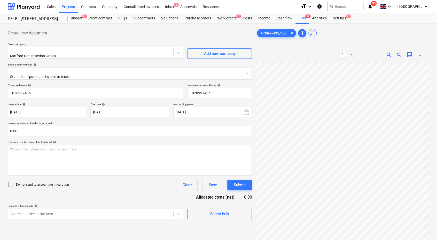
scroll to position [21, 43]
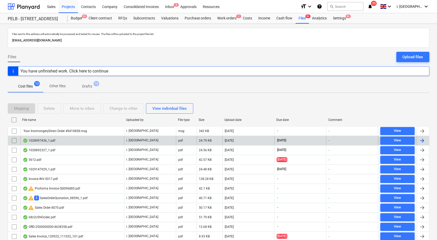
click at [14, 141] on input "checkbox" at bounding box center [14, 140] width 8 height 8
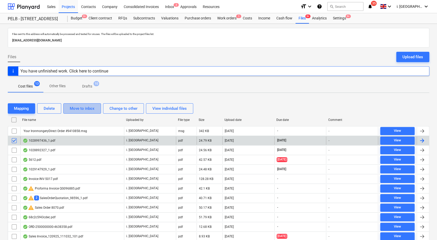
click at [84, 108] on div "Move to inbox" at bounding box center [82, 108] width 25 height 7
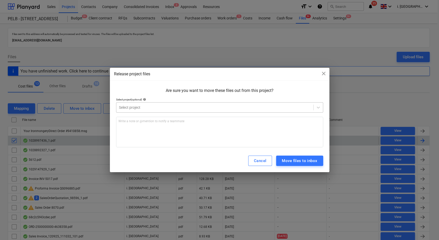
click at [156, 110] on div at bounding box center [215, 107] width 192 height 5
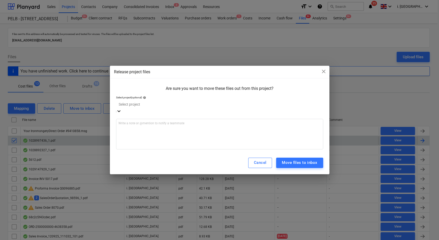
click at [159, 240] on div "Tally Ho Cottage, GL54 1ES" at bounding box center [218, 242] width 437 height 4
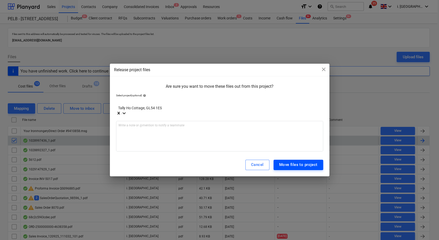
click at [286, 161] on div "Move files to project" at bounding box center [298, 164] width 38 height 7
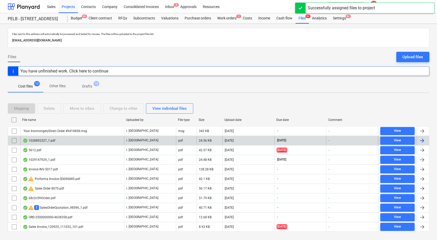
click at [29, 141] on div "1028892327_1.pdf" at bounding box center [39, 140] width 33 height 4
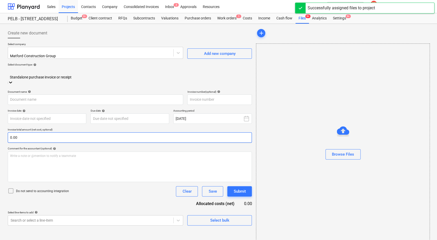
type input "1028892327"
type input "[DATE]"
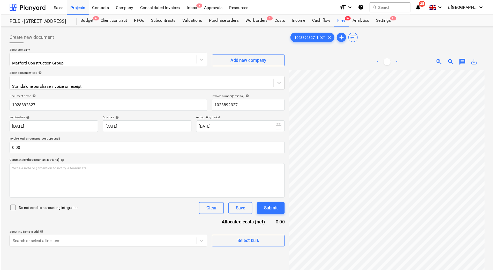
scroll to position [15, 25]
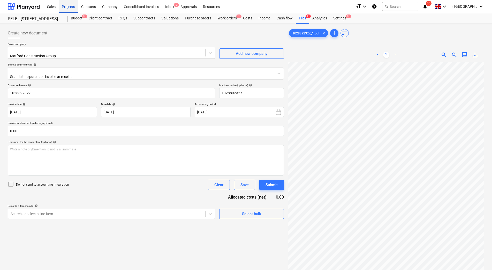
click at [66, 2] on div "Projects" at bounding box center [68, 6] width 19 height 13
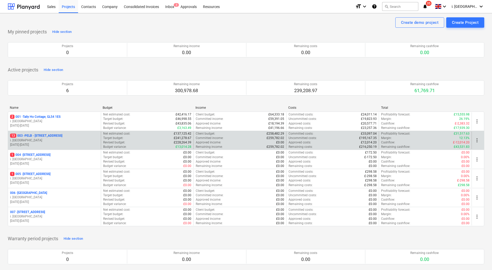
click at [34, 136] on p "13 003 - PELB - [GEOGRAPHIC_DATA], [GEOGRAPHIC_DATA], GL2 7NE" at bounding box center [36, 135] width 52 height 4
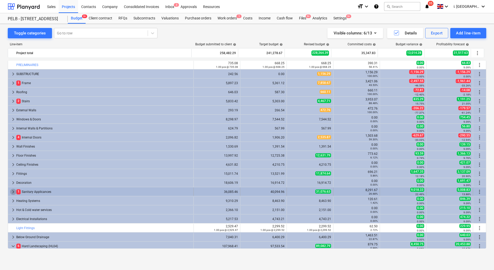
click at [11, 193] on span "keyboard_arrow_right" at bounding box center [13, 191] width 6 height 6
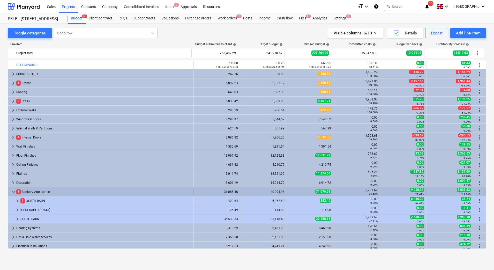
click at [13, 193] on span "keyboard_arrow_down" at bounding box center [13, 191] width 6 height 6
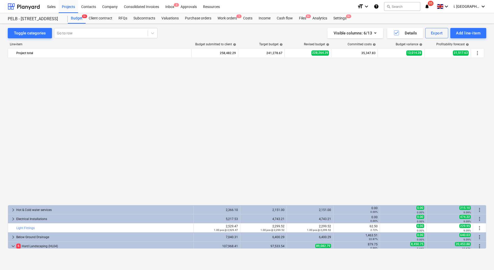
scroll to position [156, 0]
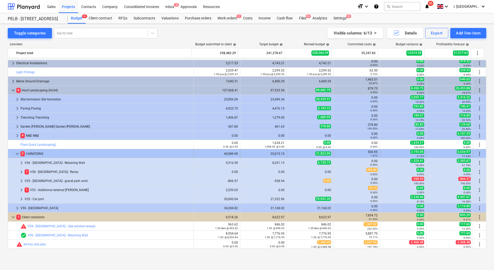
click at [17, 155] on span "keyboard_arrow_down" at bounding box center [17, 153] width 6 height 6
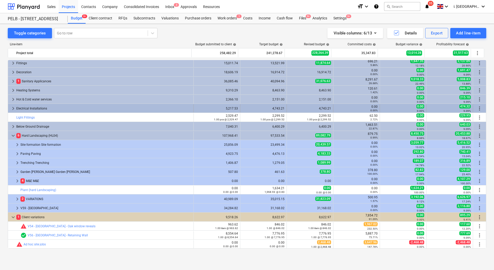
click at [12, 110] on span "keyboard_arrow_right" at bounding box center [13, 108] width 6 height 6
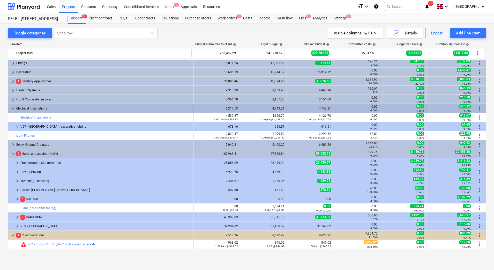
click at [16, 107] on span "keyboard_arrow_down" at bounding box center [13, 108] width 6 height 6
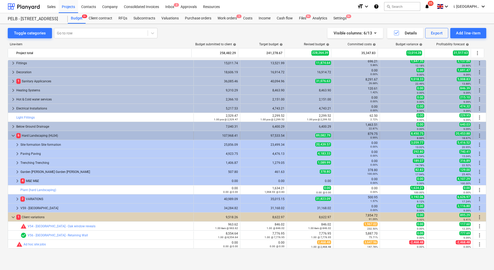
click at [14, 135] on span "keyboard_arrow_down" at bounding box center [13, 135] width 6 height 6
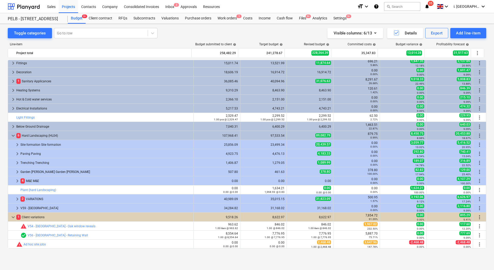
scroll to position [38, 0]
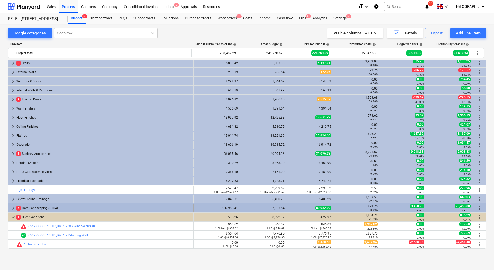
click at [11, 205] on span "keyboard_arrow_right" at bounding box center [13, 208] width 6 height 6
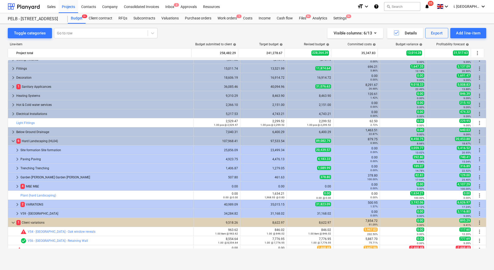
scroll to position [106, 0]
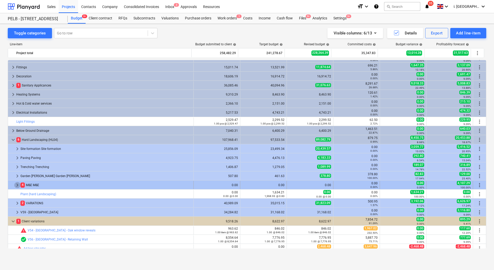
click at [18, 186] on span "keyboard_arrow_right" at bounding box center [17, 185] width 6 height 6
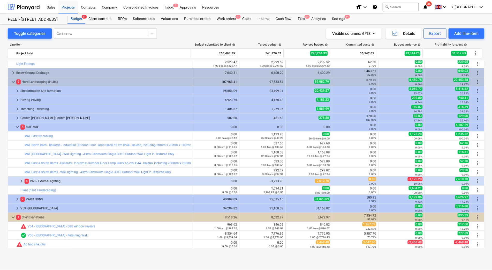
scroll to position [165, 0]
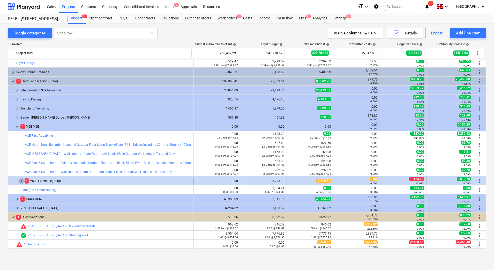
click at [19, 183] on span "keyboard_arrow_right" at bounding box center [21, 181] width 6 height 6
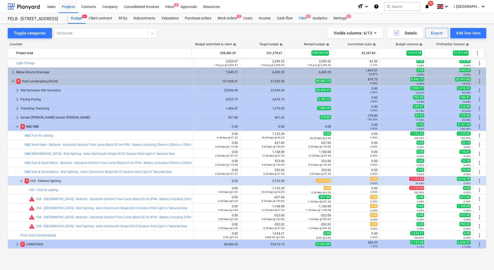
click at [304, 18] on div "Files 9+" at bounding box center [302, 18] width 13 height 10
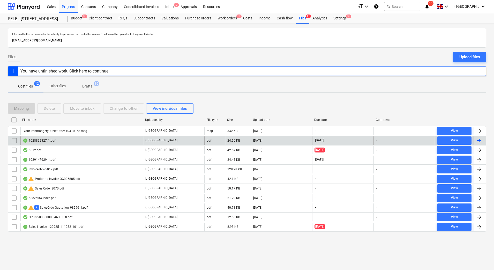
click at [71, 139] on div "1028892327_1.pdf" at bounding box center [81, 140] width 123 height 8
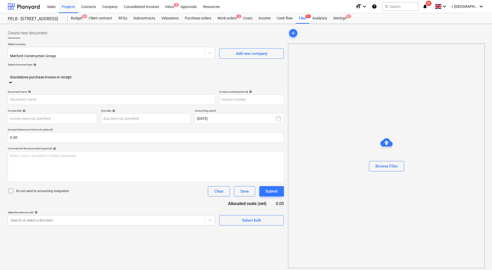
type input "1028892327"
type input "[DATE]"
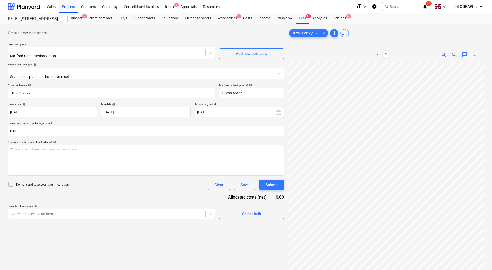
scroll to position [7, 22]
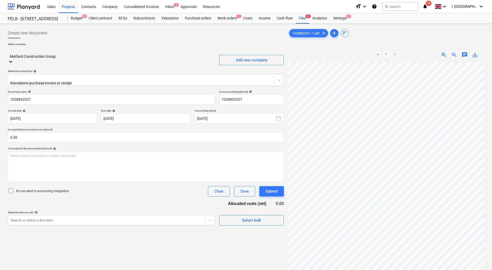
click at [160, 50] on div at bounding box center [111, 51] width 202 height 6
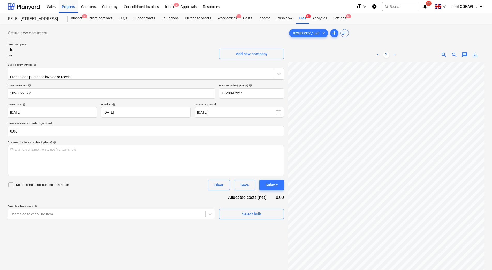
scroll to position [212, 0]
type input "trav"
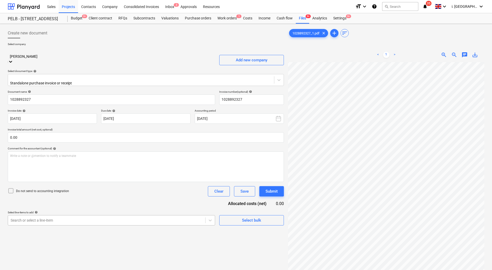
click at [129, 210] on body "Sales Projects Contacts Company Consolidated Invoices Inbox 3 Approvals Resourc…" at bounding box center [246, 135] width 492 height 270
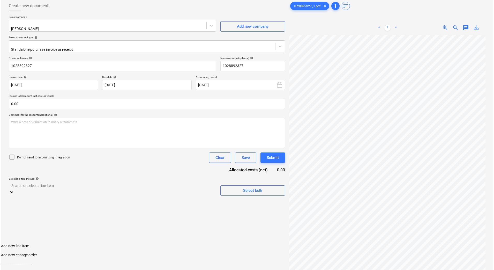
scroll to position [29, 0]
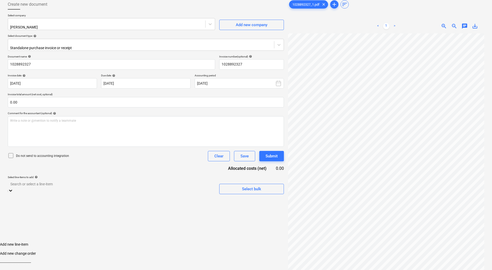
click at [141, 269] on div "PRELIMINARIES" at bounding box center [246, 271] width 492 height 4
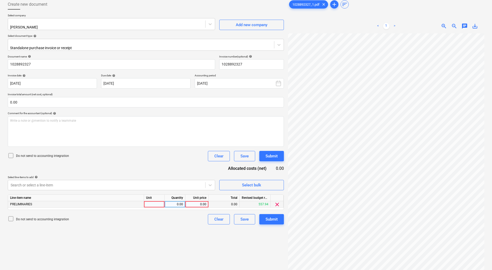
click at [228, 201] on div "0.00" at bounding box center [224, 204] width 31 height 6
click at [158, 201] on div at bounding box center [154, 204] width 21 height 6
type input "1"
type input "30.45"
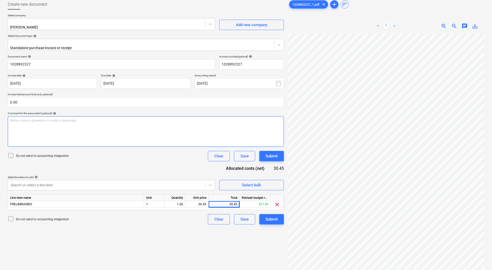
click at [78, 118] on p "Write a note or @mention to notify a teammate [PERSON_NAME]" at bounding box center [145, 120] width 271 height 4
drag, startPoint x: 29, startPoint y: 119, endPoint x: 19, endPoint y: 118, distance: 10.2
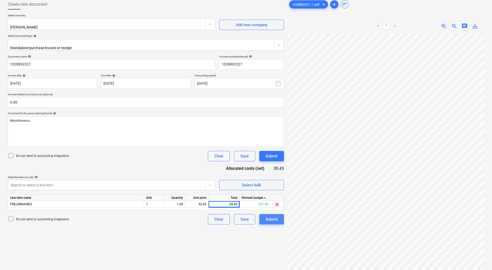
click at [275, 216] on div "Submit" at bounding box center [272, 219] width 12 height 7
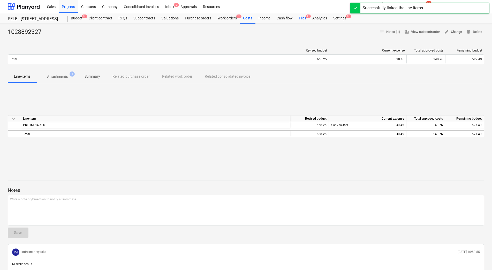
click at [300, 20] on div "Files 9+" at bounding box center [302, 18] width 13 height 10
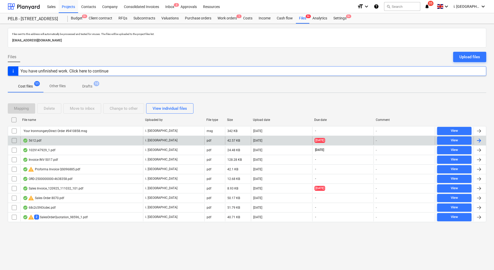
click at [44, 139] on div "5612.pdf" at bounding box center [81, 140] width 123 height 8
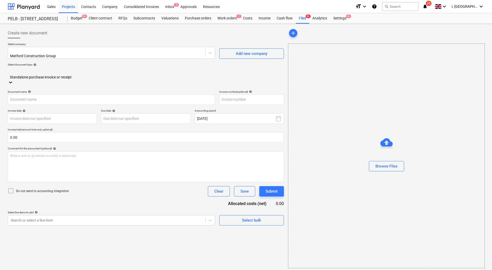
type input "13062"
type input "[DATE]"
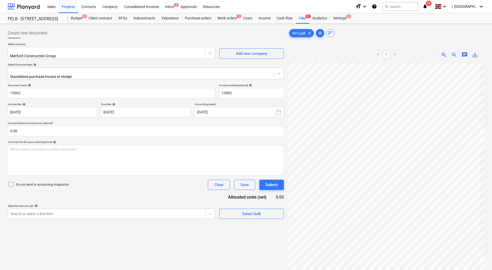
scroll to position [56, 44]
click at [313, 44] on div "5612.pdf clear add sort < 1 > zoom_in zoom_out chat 0 save_alt" at bounding box center [386, 172] width 196 height 289
click at [69, 53] on div at bounding box center [107, 50] width 192 height 5
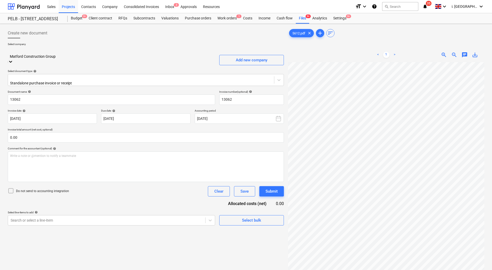
scroll to position [3954, 0]
click at [80, 50] on div at bounding box center [111, 51] width 202 height 6
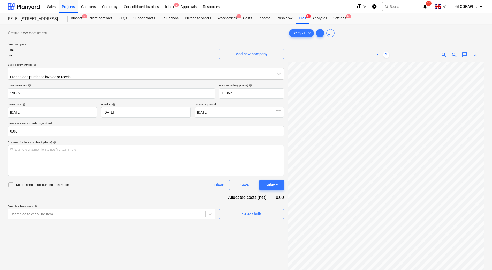
scroll to position [221, 0]
type input "nationa"
click at [64, 53] on div at bounding box center [107, 50] width 192 height 5
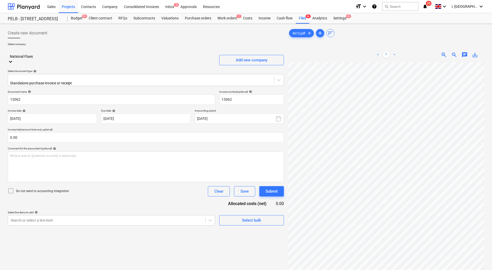
scroll to position [4425, 0]
click at [64, 54] on div at bounding box center [111, 51] width 202 height 6
click at [70, 160] on div "Write a note or @mention to notify a teammate [PERSON_NAME]" at bounding box center [146, 166] width 276 height 31
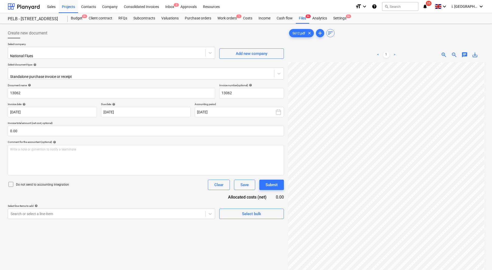
scroll to position [56, 0]
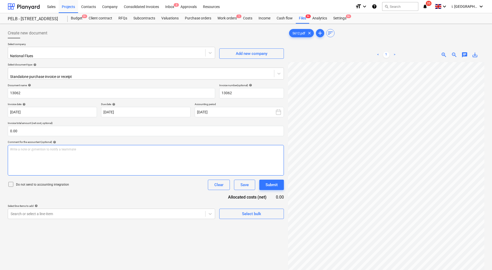
click at [163, 169] on div "Write a note or @mention to notify a teammate [PERSON_NAME]" at bounding box center [146, 160] width 276 height 31
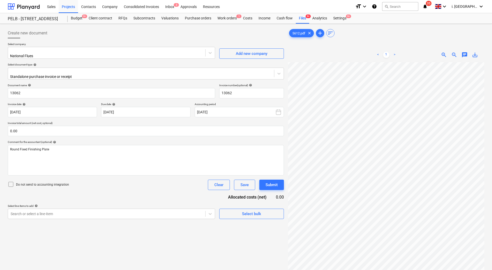
scroll to position [56, 44]
click at [140, 210] on body "Sales Projects Contacts Company Consolidated Invoices Inbox 3 Approvals Resourc…" at bounding box center [246, 135] width 492 height 270
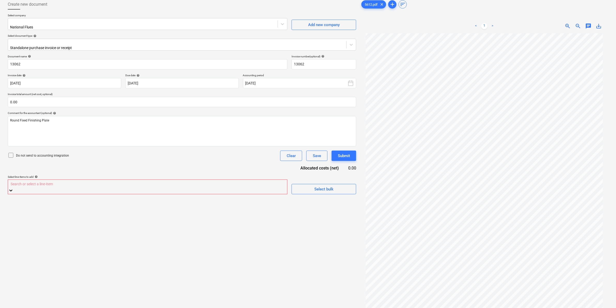
scroll to position [14, 0]
click at [62, 180] on div "Search or select a line-item" at bounding box center [147, 184] width 279 height 8
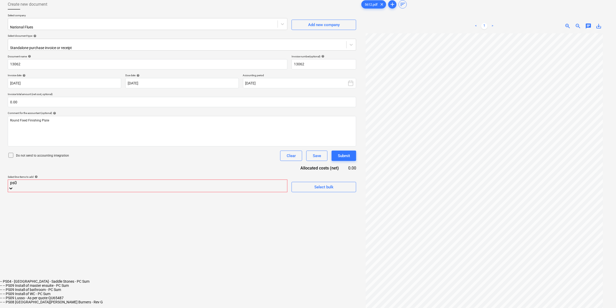
type input "ps08"
click at [82, 274] on div "-- -- PS08 [GEOGRAPHIC_DATA][PERSON_NAME] Burners - Rev G" at bounding box center [308, 281] width 616 height 4
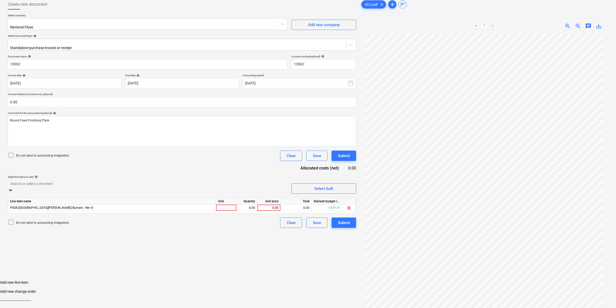
click at [330, 272] on div "Create new document Select company National Flues Add new company Select docume…" at bounding box center [182, 163] width 353 height 332
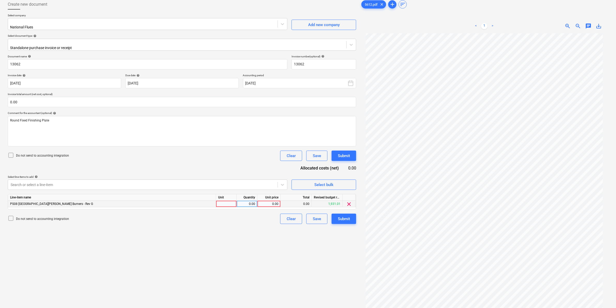
click at [230, 201] on div at bounding box center [226, 204] width 21 height 6
type input "1"
type input "31.62"
click at [168, 75] on body "Sales Projects Contacts Company Consolidated Invoices Inbox 3 Approvals Resourc…" at bounding box center [308, 125] width 616 height 308
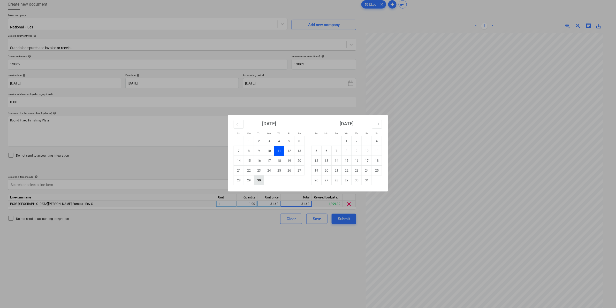
click at [261, 180] on td "30" at bounding box center [259, 181] width 10 height 10
type input "[DATE]"
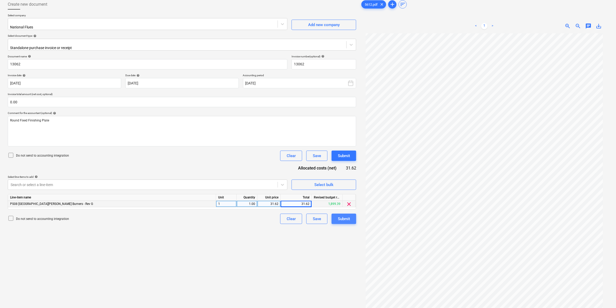
click at [351, 215] on button "Submit" at bounding box center [344, 219] width 25 height 10
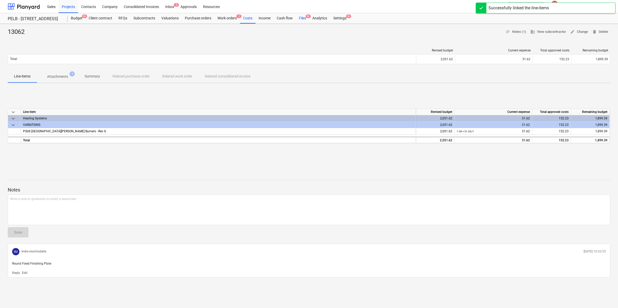
click at [299, 19] on div "Files 9+" at bounding box center [302, 18] width 13 height 10
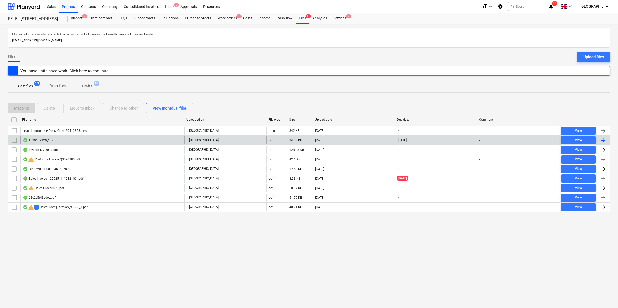
click at [36, 140] on div "1029147929_1.pdf" at bounding box center [39, 140] width 33 height 4
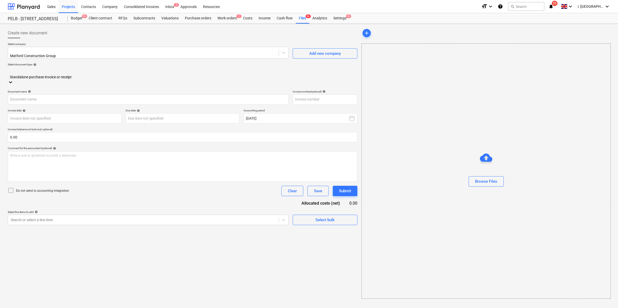
type input "1029147929"
type input "[DATE]"
click at [69, 217] on div at bounding box center [143, 219] width 264 height 5
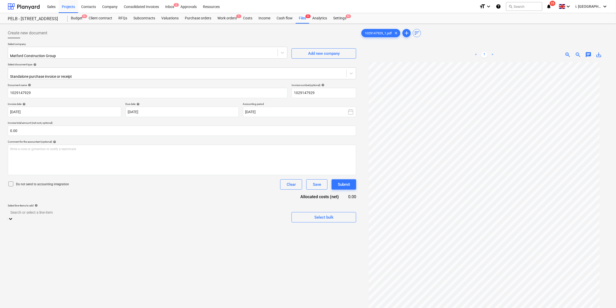
scroll to position [1976, 0]
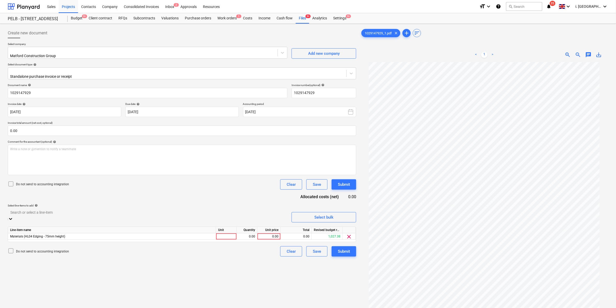
click at [326, 274] on div "Create new document Select company Matford Construction Group Add new company S…" at bounding box center [182, 192] width 353 height 332
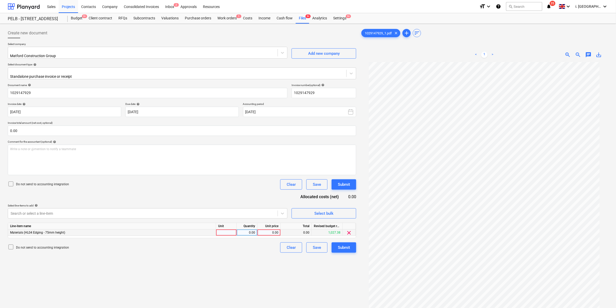
click at [226, 231] on div at bounding box center [226, 233] width 21 height 6
type input "1"
click at [250, 231] on div "0.00" at bounding box center [247, 233] width 16 height 6
type input "2045"
click at [255, 247] on div "Do not send to accounting integration Clear Save Submit" at bounding box center [182, 248] width 349 height 10
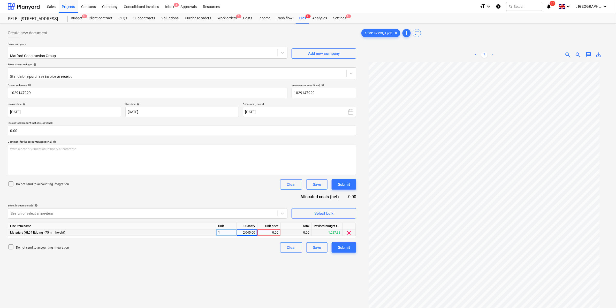
click at [246, 230] on div "2,045.00" at bounding box center [247, 233] width 16 height 6
type input "1"
drag, startPoint x: 259, startPoint y: 259, endPoint x: 263, endPoint y: 242, distance: 17.9
click at [259, 259] on div "Create new document Select company Matford Construction Group Add new company S…" at bounding box center [182, 192] width 353 height 332
click at [265, 231] on div "0.00" at bounding box center [269, 233] width 19 height 6
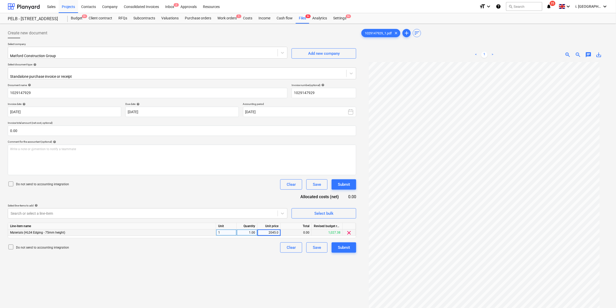
type input "2045.08"
click at [292, 274] on div "Create new document Select company Matford Construction Group Add new company S…" at bounding box center [182, 192] width 353 height 332
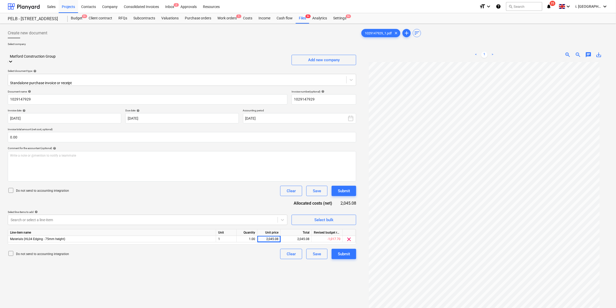
click at [114, 52] on div at bounding box center [147, 51] width 275 height 6
click at [113, 52] on div at bounding box center [147, 51] width 275 height 6
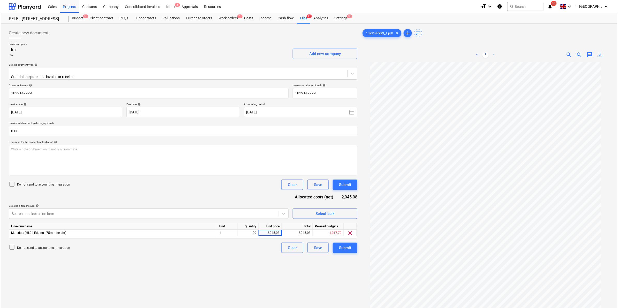
scroll to position [212, 0]
type input "trav"
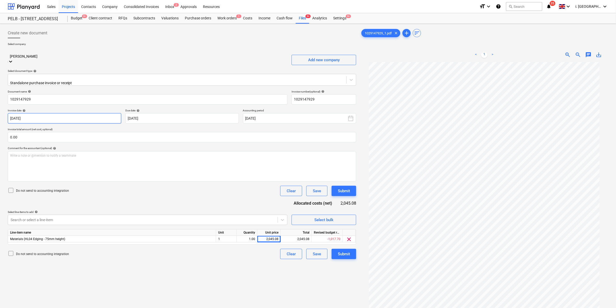
click at [63, 105] on body "Sales Projects Contacts Company Consolidated Invoices Inbox 2 Approvals Resourc…" at bounding box center [308, 154] width 616 height 308
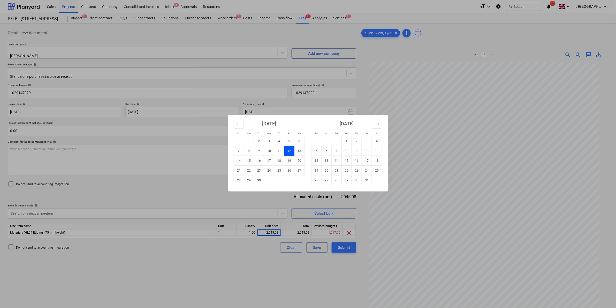
click at [290, 152] on td "12" at bounding box center [289, 151] width 10 height 10
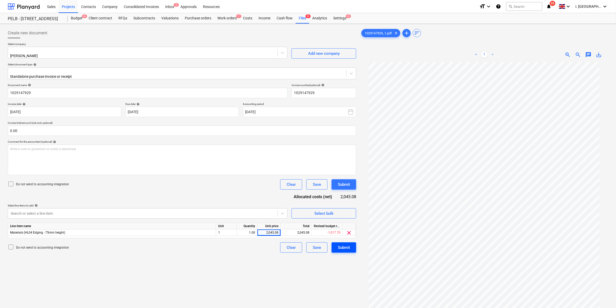
click at [344, 246] on div "Submit" at bounding box center [344, 247] width 12 height 7
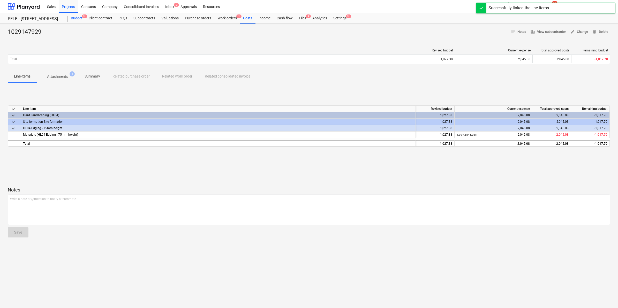
click at [75, 17] on div "Budget 9+" at bounding box center [77, 18] width 18 height 10
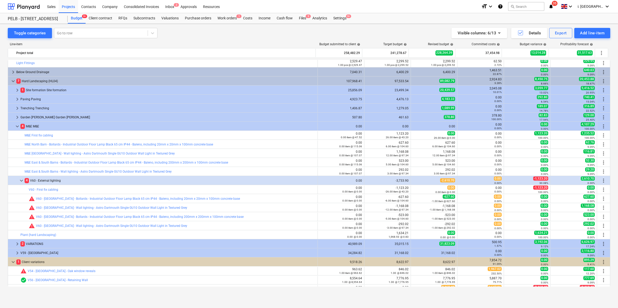
scroll to position [171, 0]
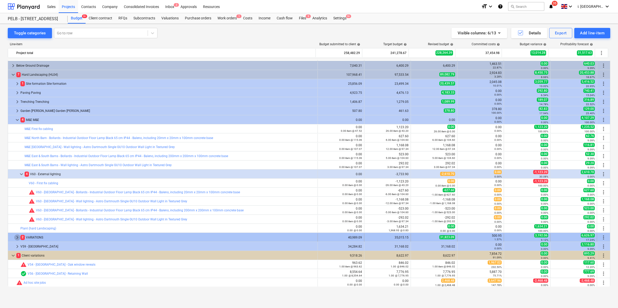
click at [17, 238] on span "keyboard_arrow_right" at bounding box center [17, 237] width 6 height 6
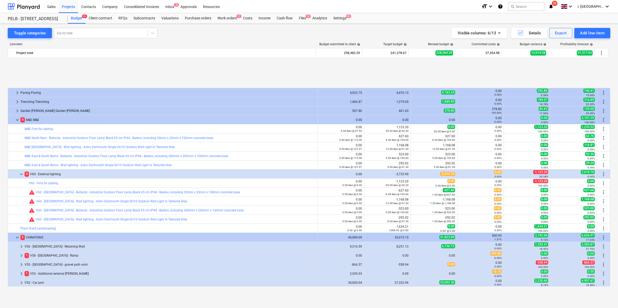
scroll to position [216, 0]
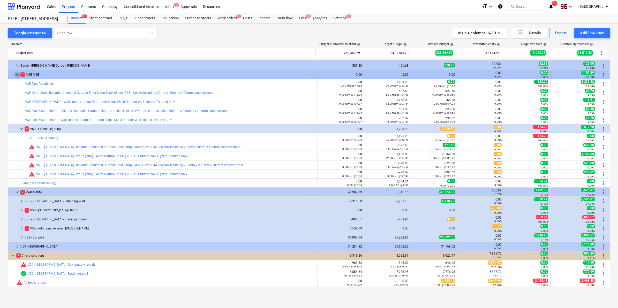
click at [16, 74] on span "keyboard_arrow_down" at bounding box center [17, 75] width 6 height 6
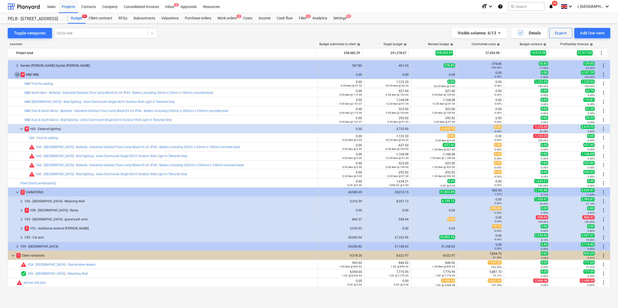
scroll to position [117, 0]
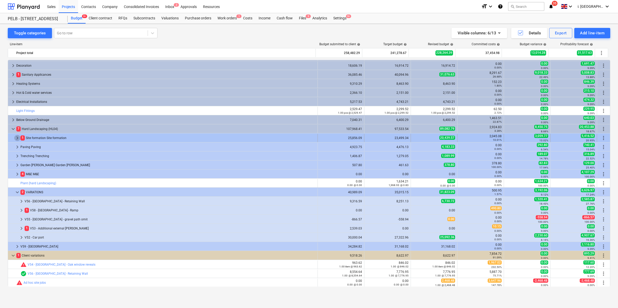
click at [18, 138] on span "keyboard_arrow_right" at bounding box center [17, 138] width 6 height 6
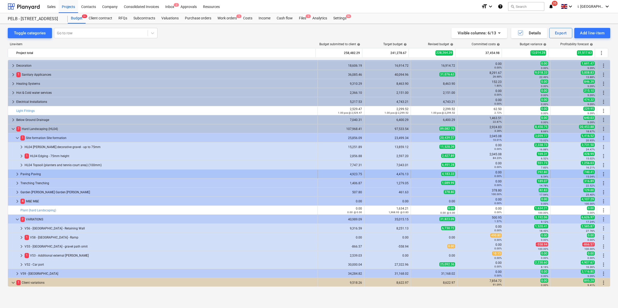
click at [16, 175] on span "keyboard_arrow_right" at bounding box center [17, 174] width 6 height 6
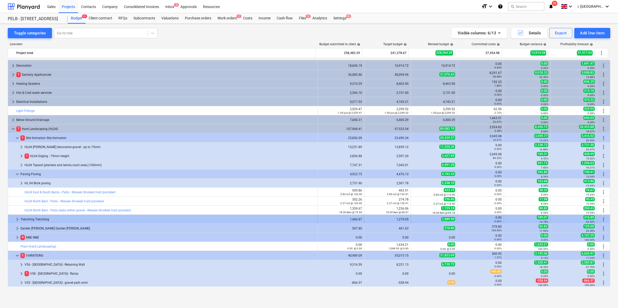
click at [16, 221] on span "keyboard_arrow_right" at bounding box center [17, 219] width 6 height 6
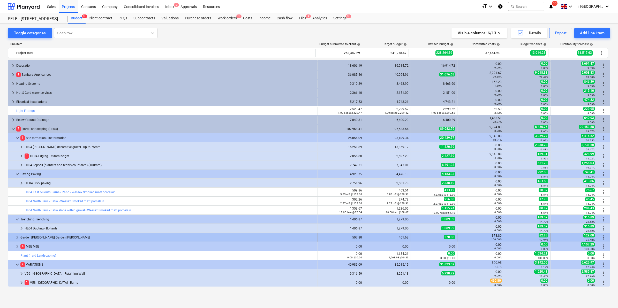
click at [17, 238] on span "keyboard_arrow_right" at bounding box center [17, 237] width 6 height 6
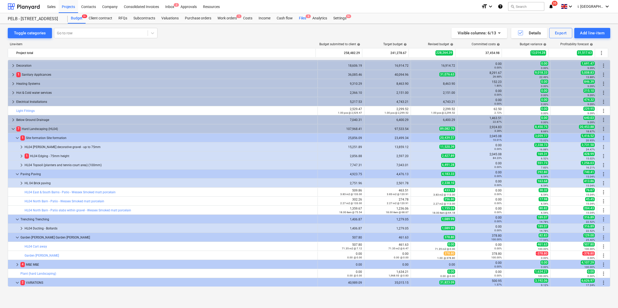
click at [300, 17] on div "Files 8" at bounding box center [302, 18] width 13 height 10
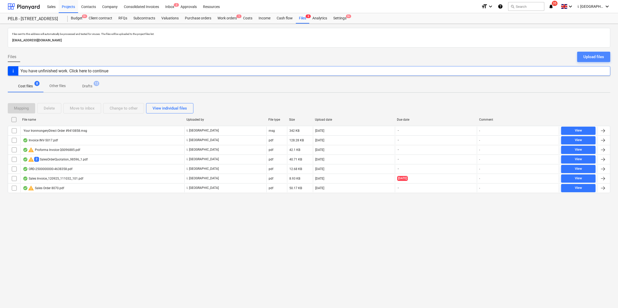
click at [549, 58] on div "Upload files" at bounding box center [593, 57] width 21 height 7
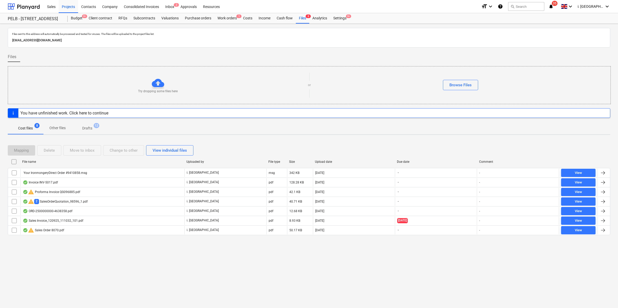
click at [436, 85] on div "Browse Files" at bounding box center [461, 85] width 300 height 10
click at [450, 86] on div "Browse Files" at bounding box center [460, 85] width 22 height 7
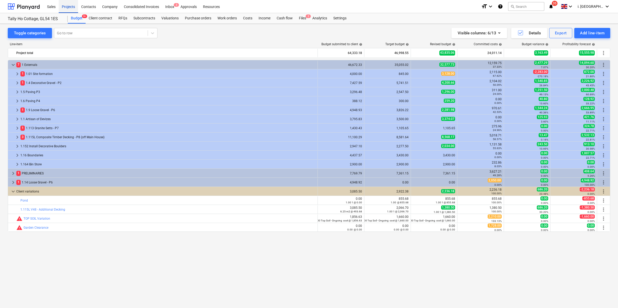
click at [74, 8] on div "Projects" at bounding box center [68, 6] width 19 height 13
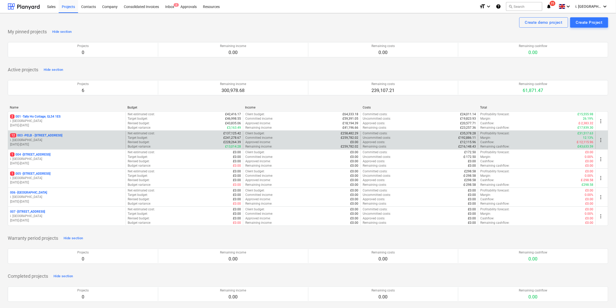
click at [48, 134] on p "12 003 - PELB - Castle lane, Moreton Valence, GL2 7NE" at bounding box center [36, 135] width 52 height 4
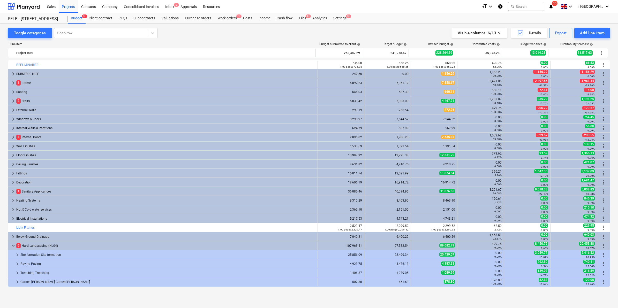
scroll to position [165, 0]
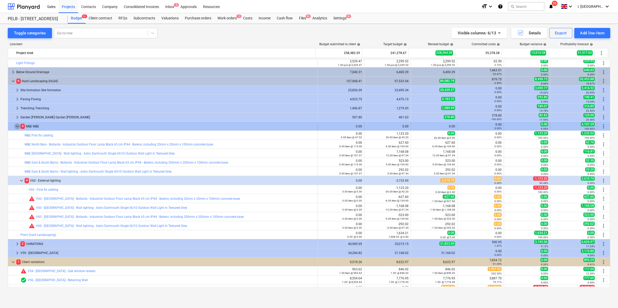
click at [16, 126] on span "keyboard_arrow_down" at bounding box center [17, 126] width 6 height 6
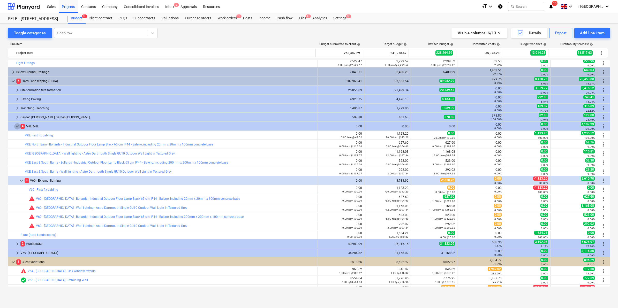
scroll to position [72, 0]
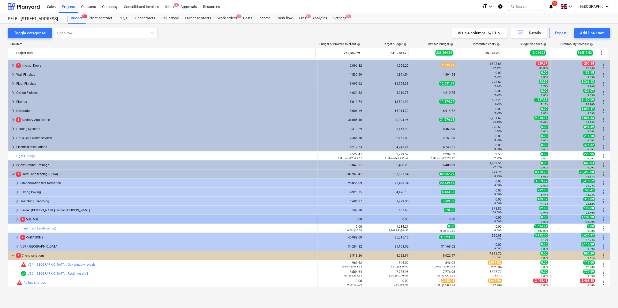
click at [34, 220] on div "4 M&E M&E" at bounding box center [167, 219] width 295 height 8
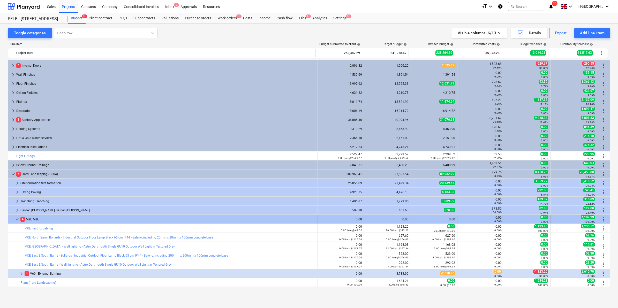
click at [14, 220] on div at bounding box center [12, 219] width 4 height 8
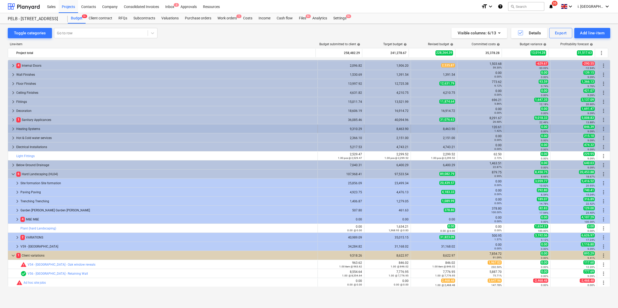
click at [12, 131] on span "keyboard_arrow_right" at bounding box center [13, 129] width 6 height 6
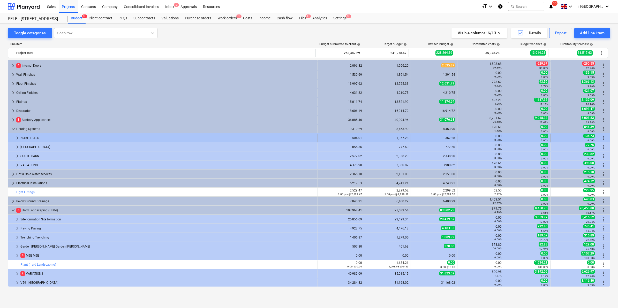
click at [16, 137] on span "keyboard_arrow_right" at bounding box center [17, 138] width 6 height 6
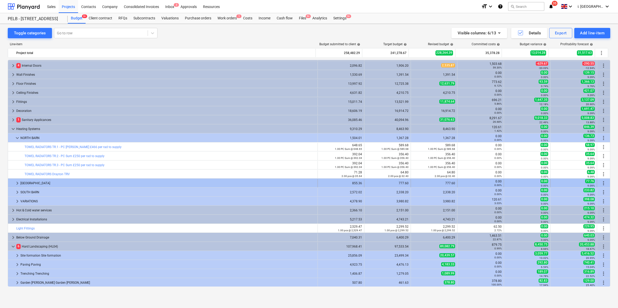
click at [13, 184] on div at bounding box center [12, 183] width 4 height 8
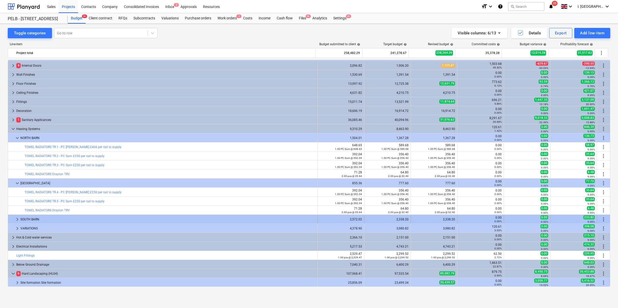
click at [15, 220] on span "keyboard_arrow_right" at bounding box center [17, 219] width 6 height 6
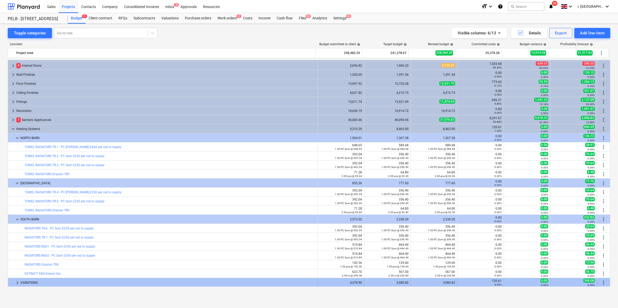
click at [16, 269] on span "keyboard_arrow_right" at bounding box center [17, 283] width 6 height 6
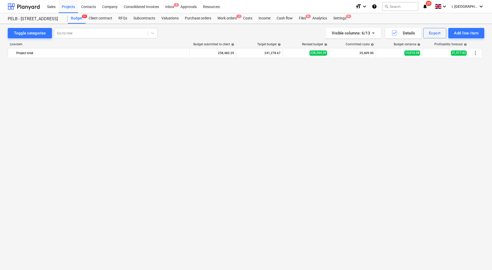
scroll to position [0, 0]
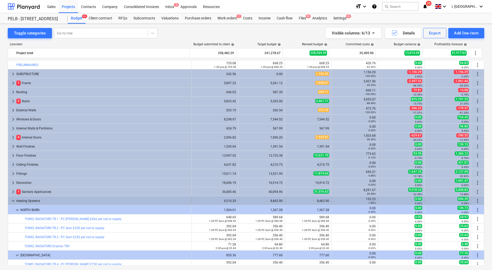
click at [11, 199] on span "keyboard_arrow_down" at bounding box center [13, 201] width 6 height 6
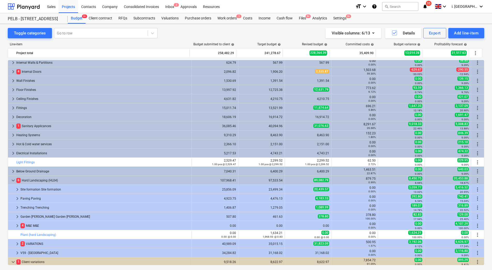
scroll to position [74, 0]
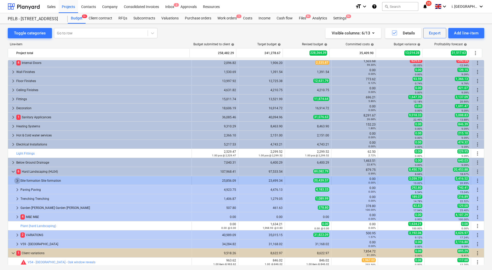
click at [18, 181] on span "keyboard_arrow_right" at bounding box center [17, 180] width 6 height 6
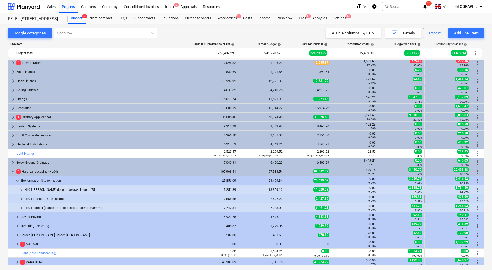
click at [20, 199] on span "keyboard_arrow_right" at bounding box center [21, 198] width 6 height 6
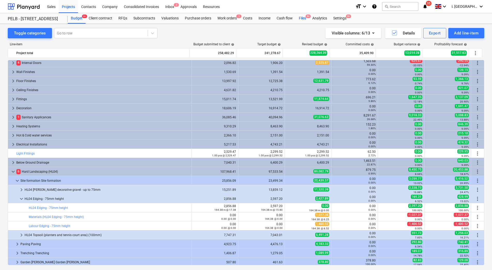
click at [302, 17] on div "Files 9+" at bounding box center [302, 18] width 13 height 10
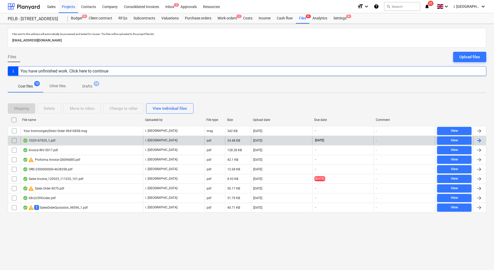
click at [52, 139] on div "1029147929_1.pdf" at bounding box center [39, 140] width 33 height 4
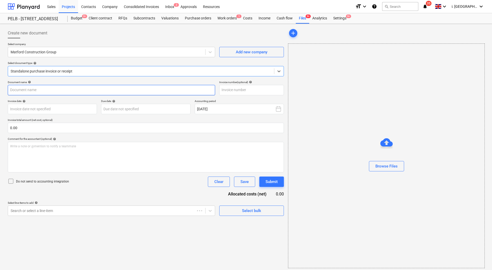
type input "1029147929"
type input "[DATE]"
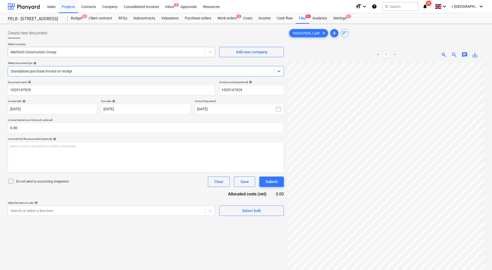
click at [100, 54] on div at bounding box center [107, 51] width 192 height 5
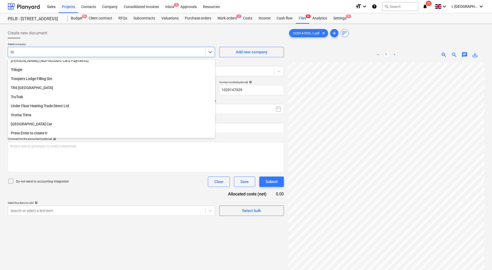
scroll to position [212, 0]
type input "trav"
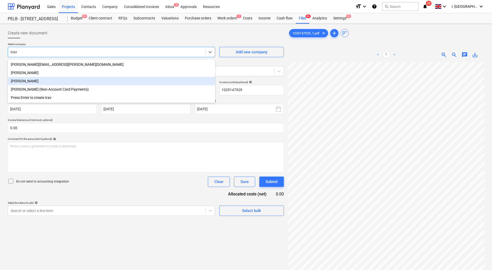
click at [88, 84] on div "[PERSON_NAME]" at bounding box center [111, 81] width 207 height 8
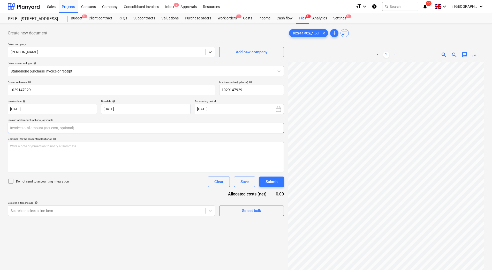
click at [105, 124] on input "text" at bounding box center [146, 128] width 276 height 10
type input "0.00"
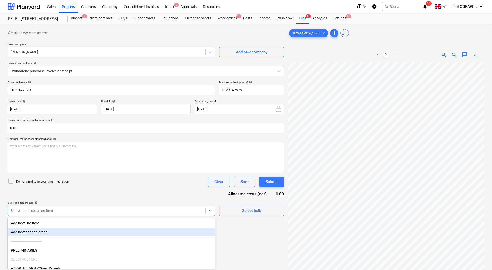
click at [102, 215] on body "Sales Projects Contacts Company Consolidated Invoices Inbox 2 Approvals Resourc…" at bounding box center [246, 135] width 492 height 270
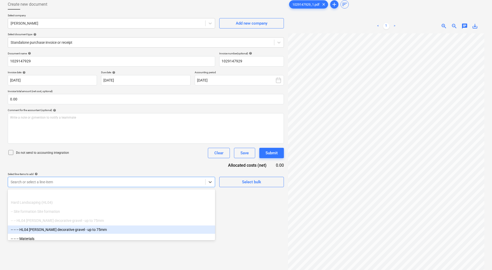
scroll to position [2008, 0]
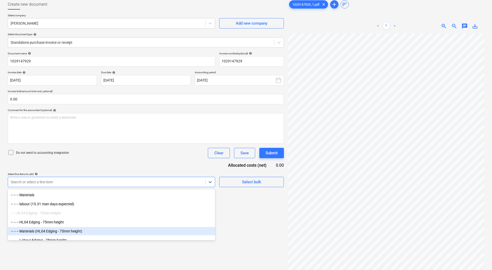
click at [139, 228] on div "-- -- -- Materials (HL04 Edging - 75mm height)" at bounding box center [111, 231] width 207 height 8
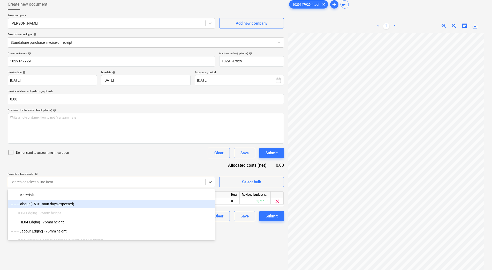
click at [270, 235] on div "Create new document Select company Travis Perkins Add new company Select docume…" at bounding box center [146, 143] width 280 height 293
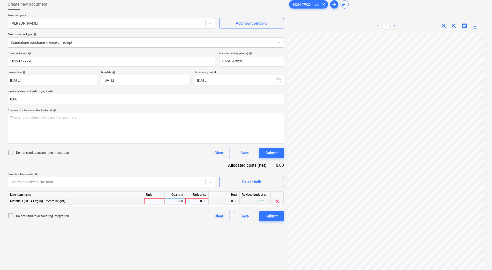
click at [157, 202] on div at bounding box center [154, 201] width 21 height 6
type input "1"
click at [172, 242] on div "Create new document Select company Travis Perkins Add new company Select docume…" at bounding box center [146, 143] width 280 height 293
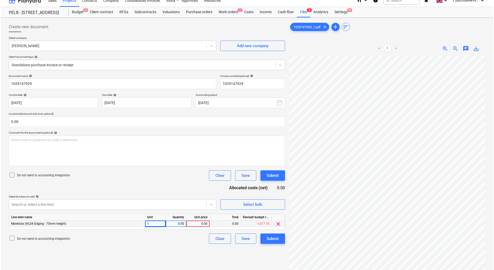
scroll to position [0, 0]
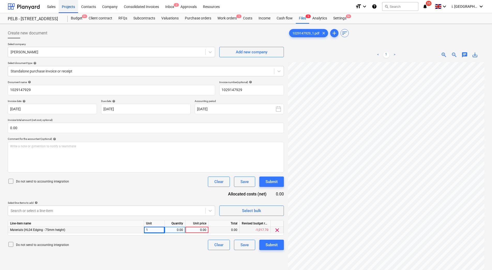
drag, startPoint x: 69, startPoint y: 8, endPoint x: 72, endPoint y: 11, distance: 3.8
click at [69, 8] on div "Projects" at bounding box center [68, 6] width 19 height 13
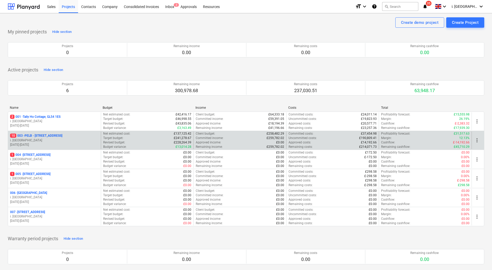
click at [44, 135] on p "10 003 - PELB - Castle lane, Moreton Valence, GL2 7NE" at bounding box center [36, 135] width 52 height 4
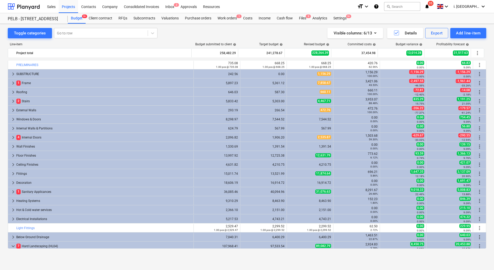
scroll to position [74, 0]
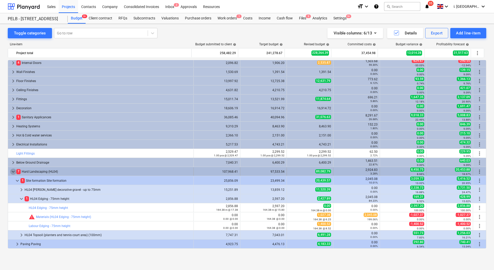
click at [13, 168] on span "keyboard_arrow_down" at bounding box center [13, 171] width 6 height 6
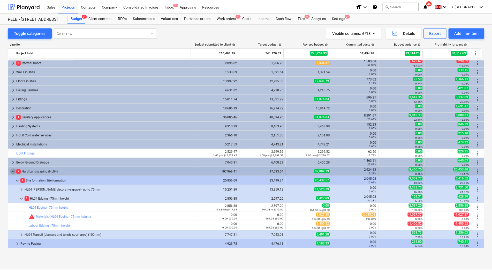
scroll to position [38, 0]
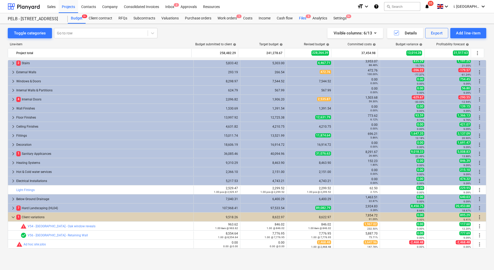
drag, startPoint x: 302, startPoint y: 14, endPoint x: 302, endPoint y: 18, distance: 3.4
click at [302, 14] on div "Files 9" at bounding box center [302, 18] width 13 height 10
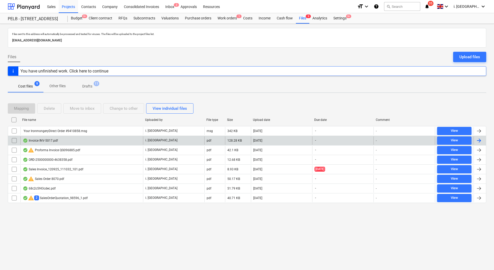
click at [41, 142] on div "Invoice INV-5017.pdf" at bounding box center [40, 140] width 35 height 4
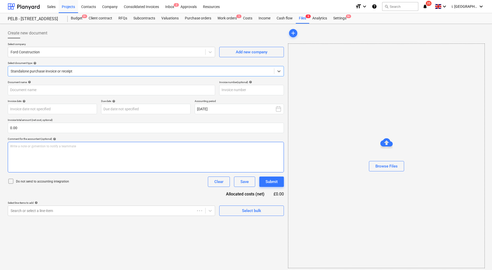
type input "INV-5017"
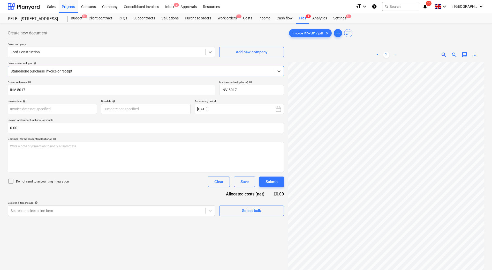
click at [212, 52] on icon at bounding box center [210, 51] width 5 height 5
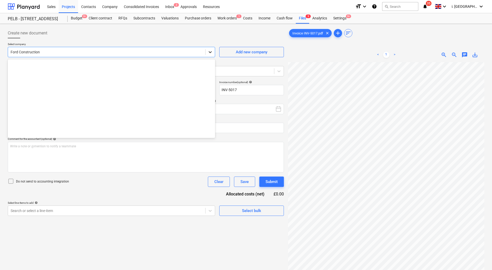
click at [212, 53] on icon at bounding box center [210, 51] width 5 height 5
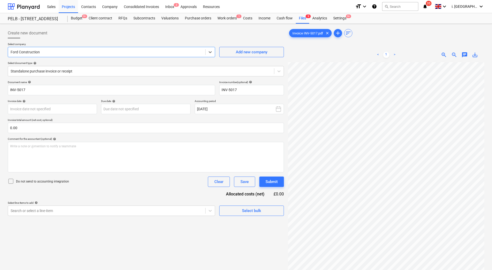
click at [132, 53] on div at bounding box center [107, 51] width 192 height 5
click at [259, 47] on button "Add new company" at bounding box center [251, 52] width 65 height 10
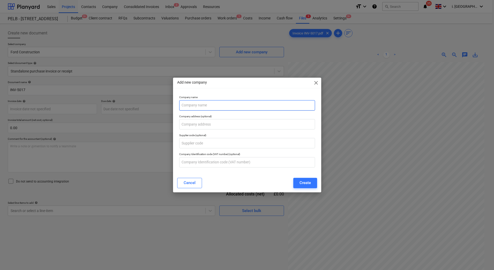
click at [234, 108] on input "text" at bounding box center [247, 105] width 136 height 10
type input "Trade Oak"
click at [311, 185] on div "Create" at bounding box center [304, 182] width 11 height 7
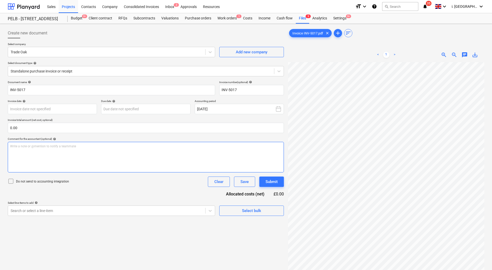
click at [176, 152] on div "Write a note or @mention to notify a teammate [PERSON_NAME]" at bounding box center [146, 157] width 276 height 31
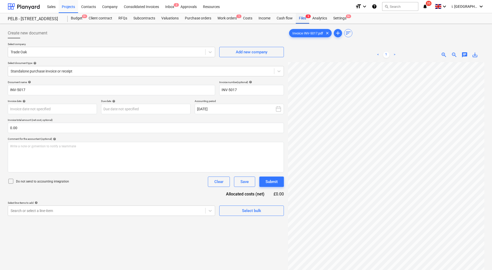
click at [304, 19] on div "Files 9" at bounding box center [302, 18] width 13 height 10
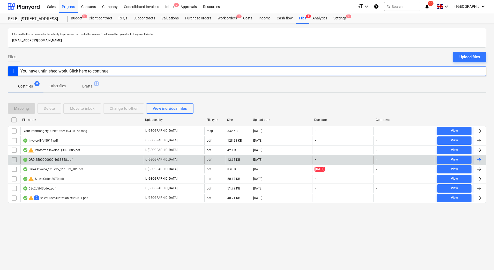
click at [60, 159] on div "ORD-2500000000-4638358.pdf" at bounding box center [48, 159] width 50 height 4
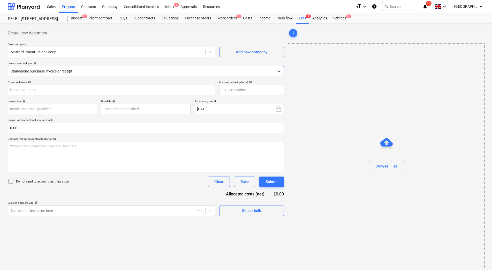
type input "3626093"
type input "[DATE]"
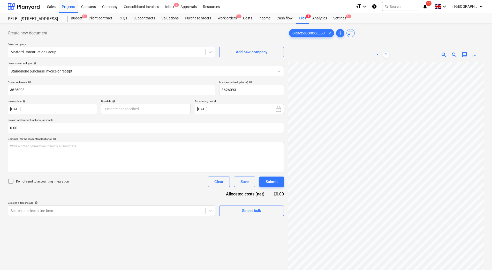
scroll to position [0, 15]
click at [301, 22] on div "Files 9" at bounding box center [302, 18] width 13 height 10
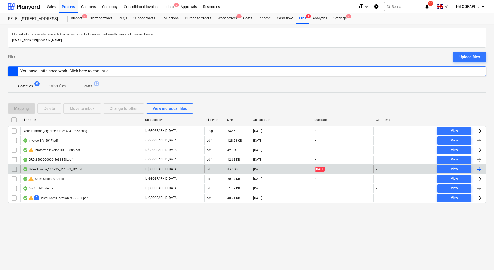
click at [68, 168] on div "Sales Invoice_120925_111032_101.pdf" at bounding box center [53, 169] width 60 height 4
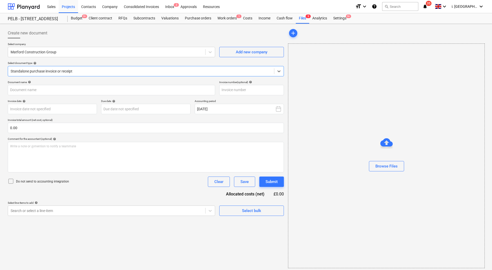
type input "43921557"
type input "31 Aug 2025"
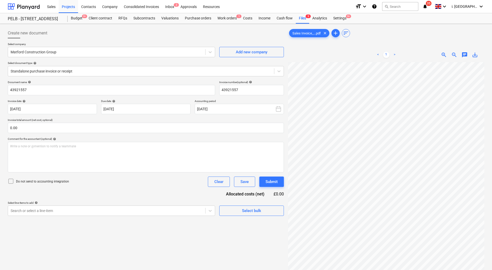
scroll to position [52, 0]
click at [299, 18] on div "Files 9" at bounding box center [302, 18] width 13 height 10
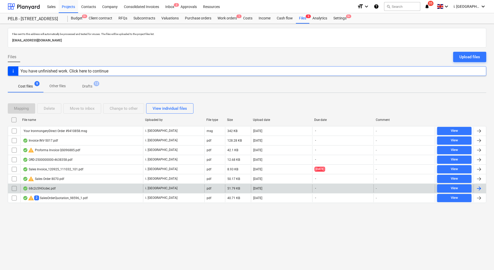
click at [48, 187] on div "68c2c5f43cdec.pdf" at bounding box center [39, 188] width 33 height 4
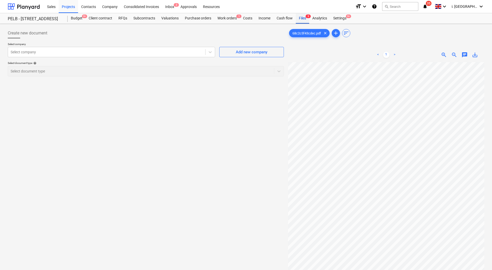
click at [298, 19] on div "Files 9" at bounding box center [302, 18] width 13 height 10
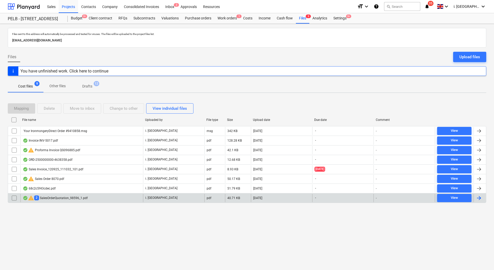
click at [60, 197] on div "warning 2 SalesOrderQuotation_98596_1.pdf" at bounding box center [55, 198] width 65 height 6
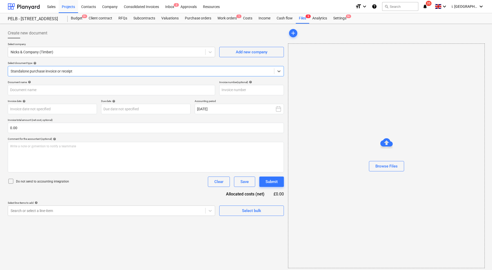
type input "98596"
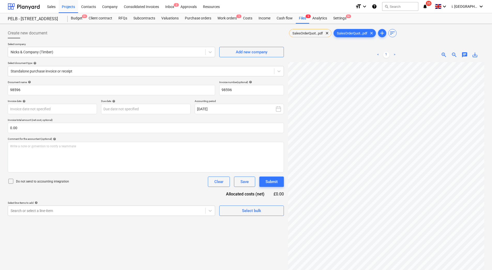
scroll to position [71, 26]
click at [300, 19] on div "Files 9" at bounding box center [302, 18] width 13 height 10
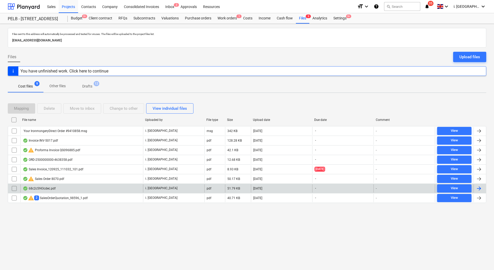
click at [33, 187] on div "68c2c5f43cdec.pdf" at bounding box center [39, 188] width 33 height 4
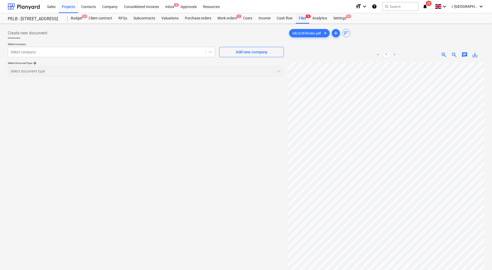
click at [302, 15] on div "Files 9" at bounding box center [302, 18] width 13 height 10
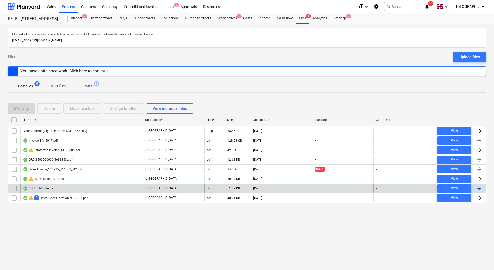
click at [13, 187] on input "checkbox" at bounding box center [14, 188] width 8 height 8
click at [49, 108] on div "Delete" at bounding box center [49, 108] width 11 height 7
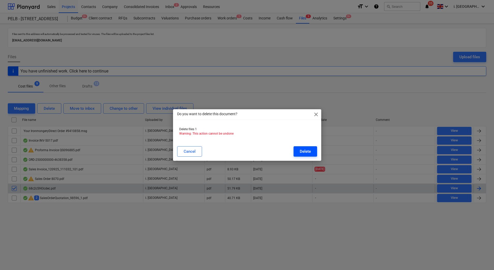
click at [307, 149] on div "Delete" at bounding box center [305, 151] width 11 height 7
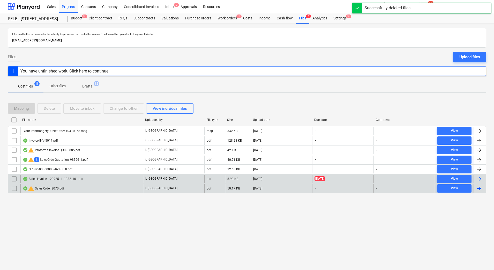
click at [41, 178] on div "Sales Invoice_120925_111032_101.pdf" at bounding box center [53, 179] width 60 height 4
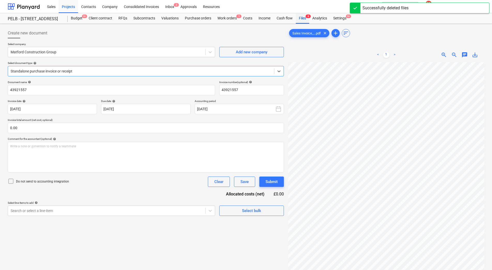
click at [300, 18] on div "Files 8" at bounding box center [302, 18] width 13 height 10
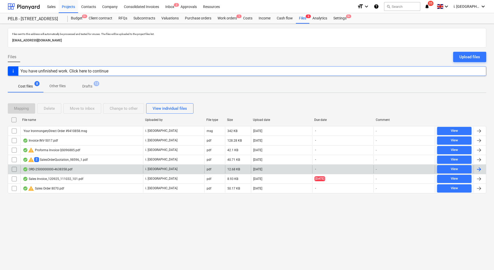
click at [55, 170] on div "ORD-2500000000-4638358.pdf" at bounding box center [48, 169] width 50 height 4
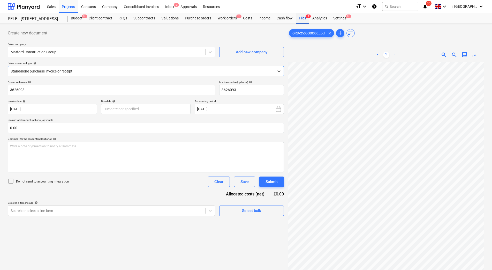
click at [304, 20] on div "Files 8" at bounding box center [302, 18] width 13 height 10
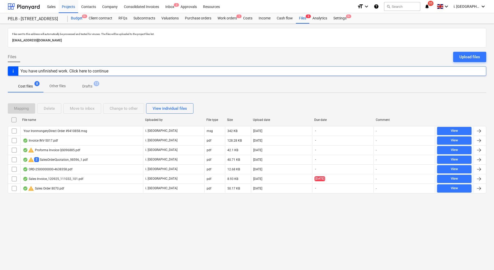
click at [78, 19] on div "Budget 9+" at bounding box center [77, 18] width 18 height 10
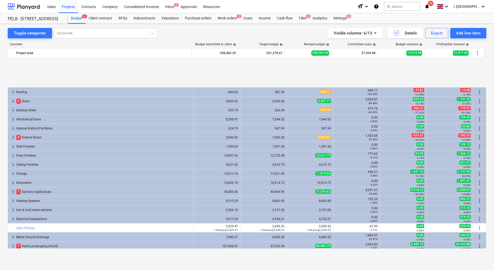
scroll to position [38, 0]
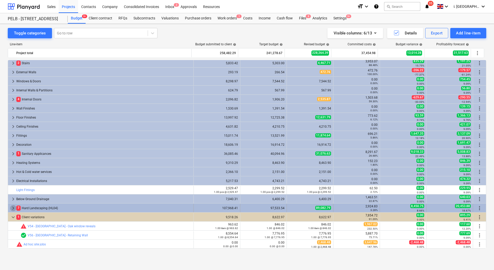
click at [11, 208] on span "keyboard_arrow_right" at bounding box center [13, 208] width 6 height 6
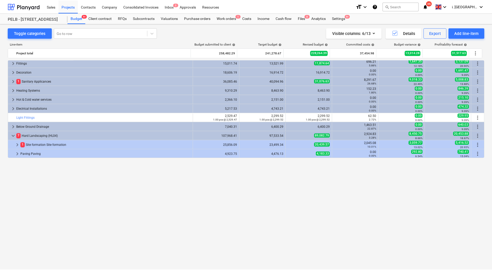
scroll to position [0, 0]
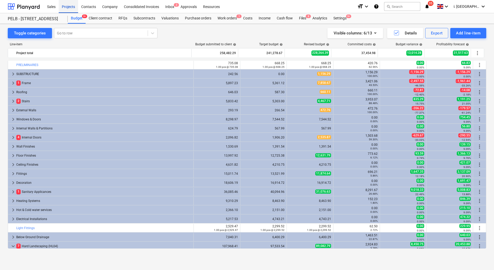
drag, startPoint x: 73, startPoint y: 6, endPoint x: 66, endPoint y: 12, distance: 9.1
click at [73, 6] on div "Projects" at bounding box center [68, 6] width 19 height 13
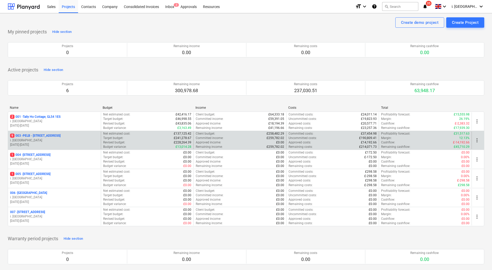
click at [46, 134] on p "9 003 - PELB - Castle lane, Moreton Valence, GL2 7NE" at bounding box center [35, 135] width 50 height 4
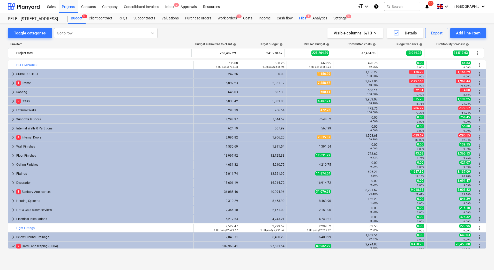
click at [301, 18] on div "Files 9" at bounding box center [302, 18] width 13 height 10
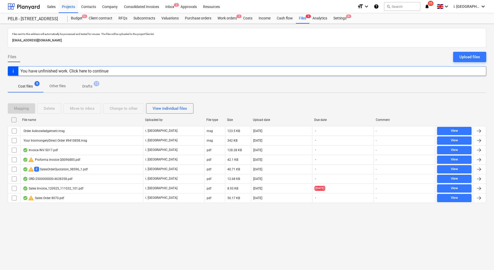
click at [20, 223] on div "Files sent to this address will automatically be processed and tested for virus…" at bounding box center [247, 147] width 494 height 246
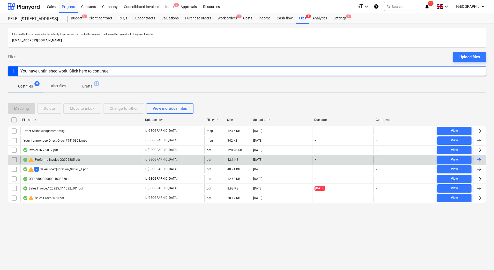
click at [42, 160] on div "warning Proforma Invoice QG096885.pdf" at bounding box center [51, 159] width 57 height 6
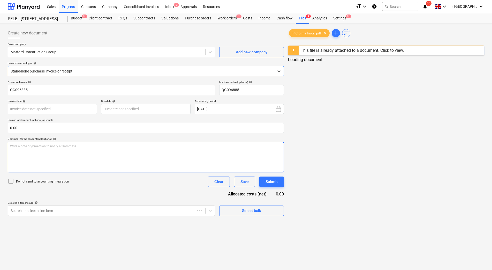
type input "QG096885"
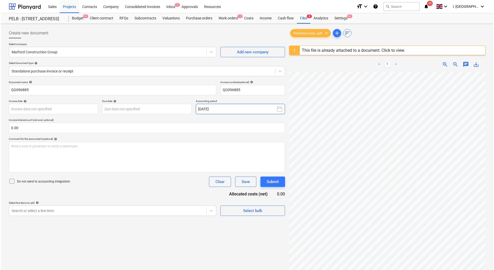
scroll to position [41, 33]
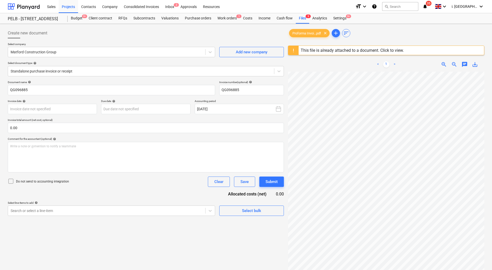
drag, startPoint x: 303, startPoint y: 16, endPoint x: 299, endPoint y: 24, distance: 8.2
click at [303, 16] on div "Files 9" at bounding box center [302, 18] width 13 height 10
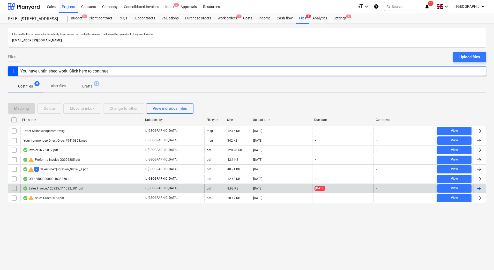
click at [47, 189] on div "Sales Invoice_120925_111032_101.pdf" at bounding box center [53, 188] width 60 height 4
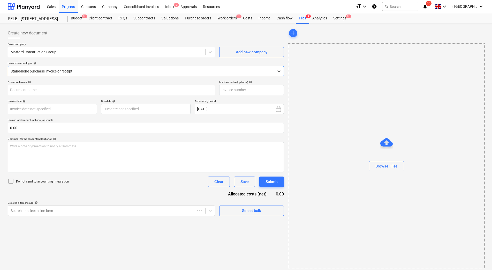
type input "43921557"
type input "31 Aug 2025"
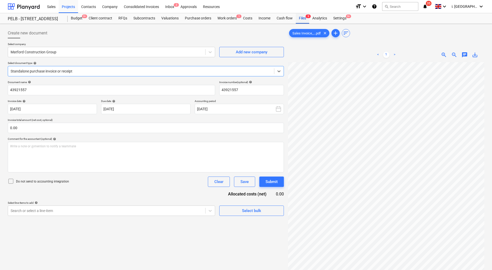
click at [305, 19] on div "Files 9" at bounding box center [302, 18] width 13 height 10
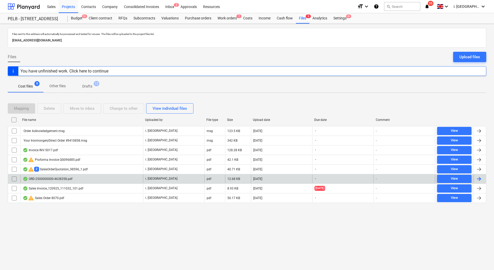
click at [57, 180] on div "ORD-2500000000-4638358.pdf" at bounding box center [48, 179] width 50 height 4
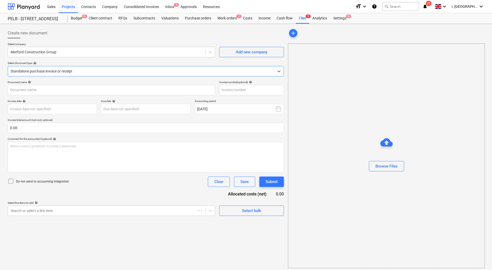
type input "3626093"
type input "[DATE]"
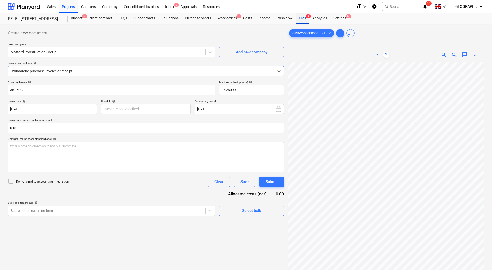
click at [299, 17] on div "Files 9" at bounding box center [302, 18] width 13 height 10
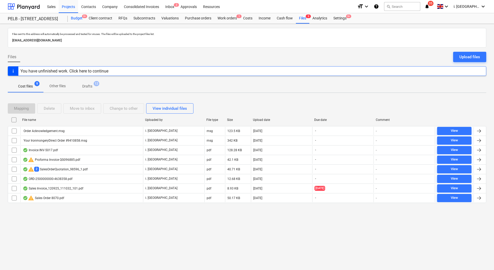
click at [74, 19] on div "Budget 9+" at bounding box center [77, 18] width 18 height 10
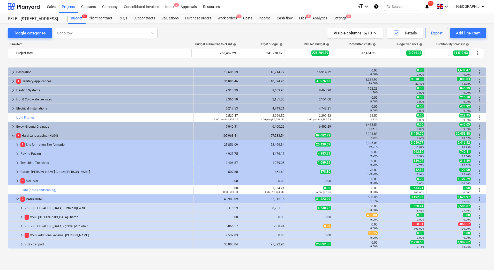
scroll to position [156, 0]
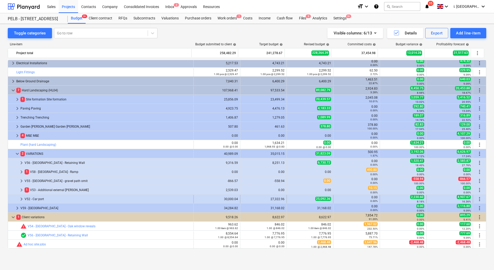
click at [19, 198] on span "keyboard_arrow_right" at bounding box center [21, 199] width 6 height 6
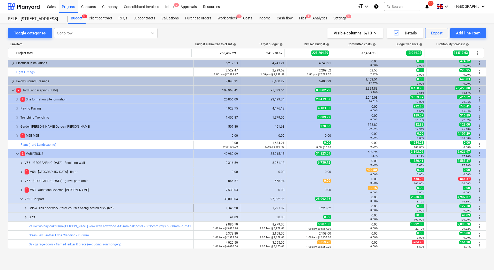
click at [25, 207] on span "keyboard_arrow_right" at bounding box center [25, 208] width 6 height 6
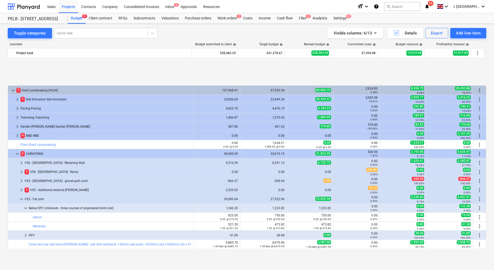
scroll to position [282, 0]
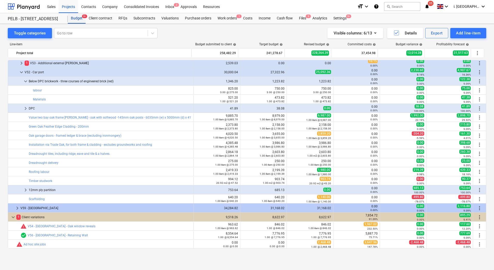
click at [80, 18] on div "Budget 9+" at bounding box center [77, 18] width 18 height 10
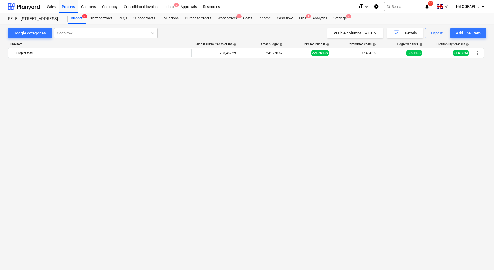
scroll to position [0, 0]
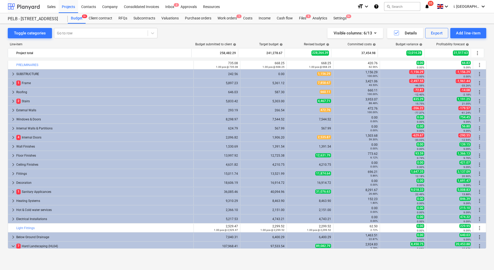
click at [29, 5] on div at bounding box center [24, 6] width 32 height 13
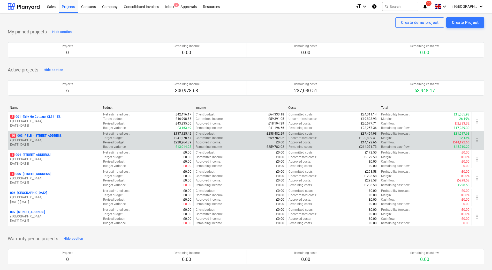
click at [51, 136] on p "10 003 - PELB - Castle lane, Moreton Valence, GL2 7NE" at bounding box center [36, 135] width 52 height 4
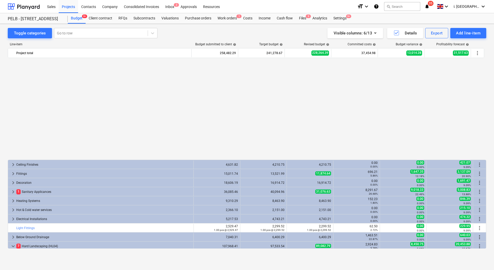
scroll to position [282, 0]
